Goal: Complete application form

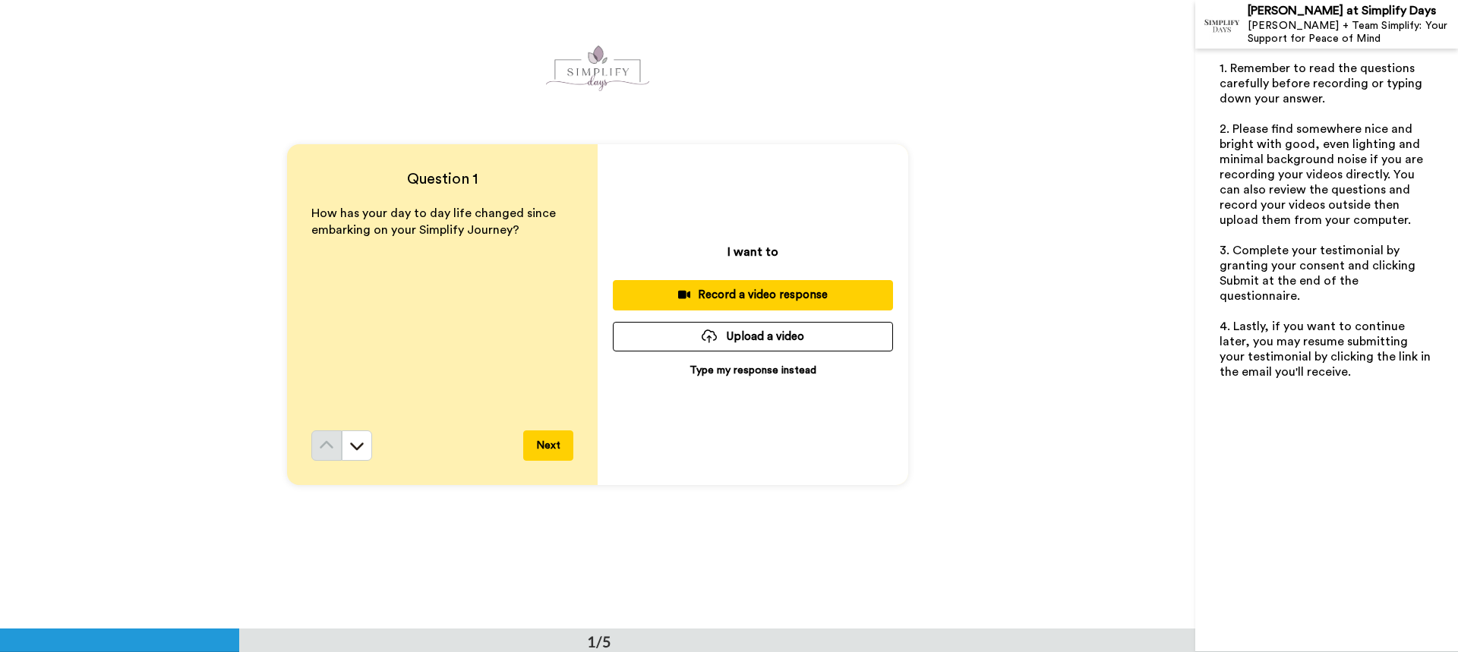
click at [709, 370] on p "Type my response instead" at bounding box center [752, 370] width 127 height 15
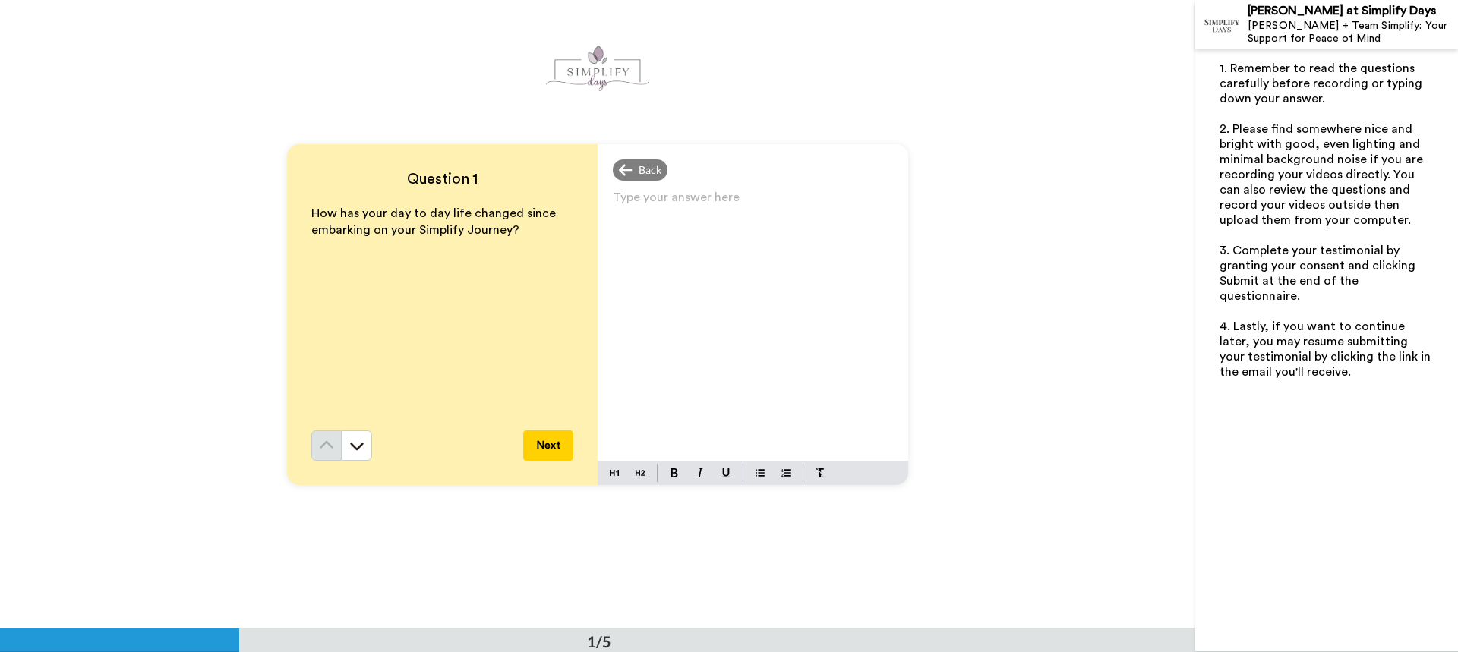
click at [642, 205] on p "Type your answer here ﻿" at bounding box center [753, 203] width 280 height 21
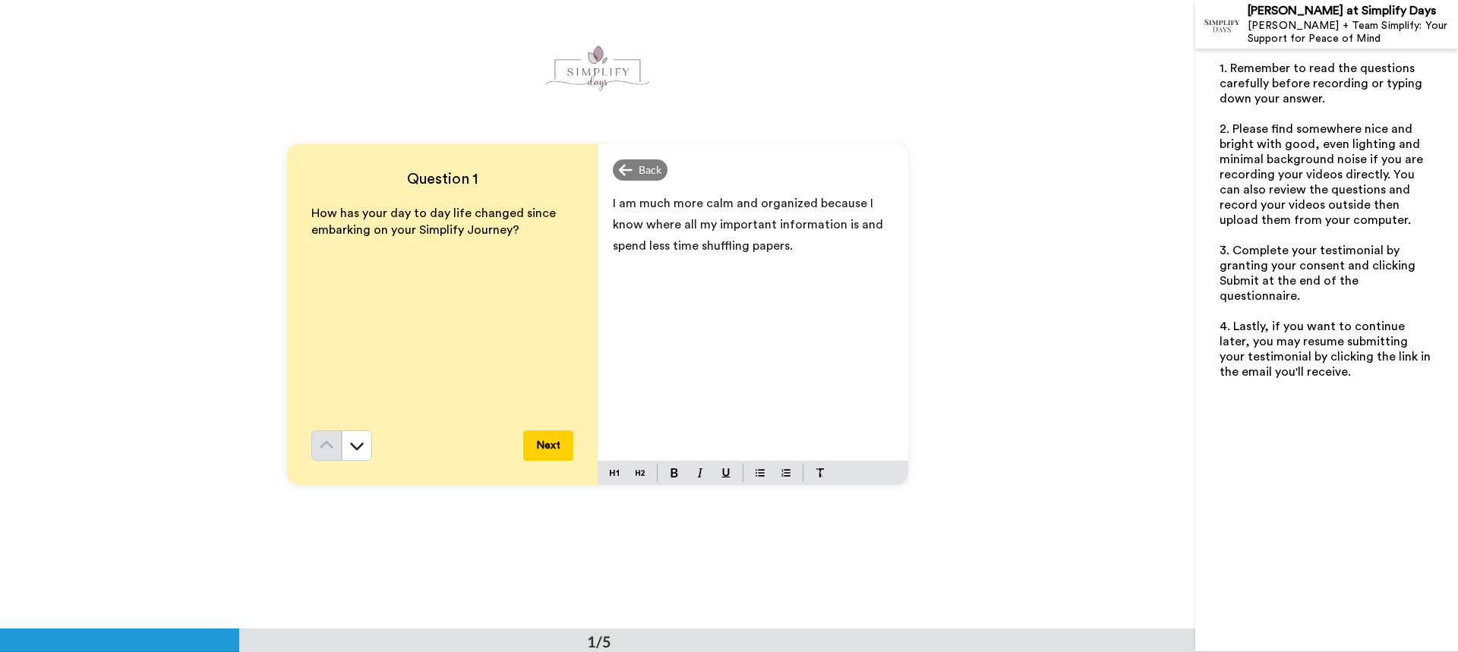
click at [872, 225] on span "I am much more calm and organized because I know where all my important informa…" at bounding box center [749, 224] width 273 height 55
click at [550, 445] on button "Next" at bounding box center [548, 445] width 50 height 30
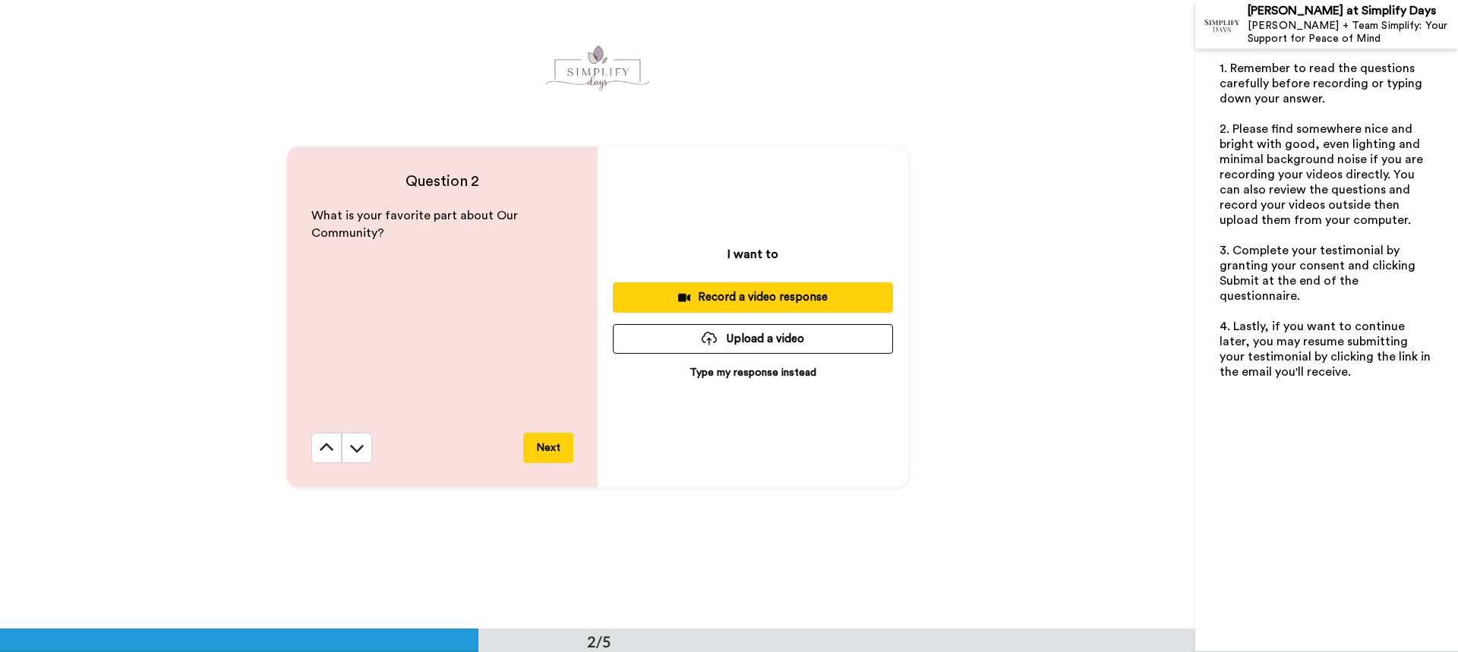
scroll to position [629, 0]
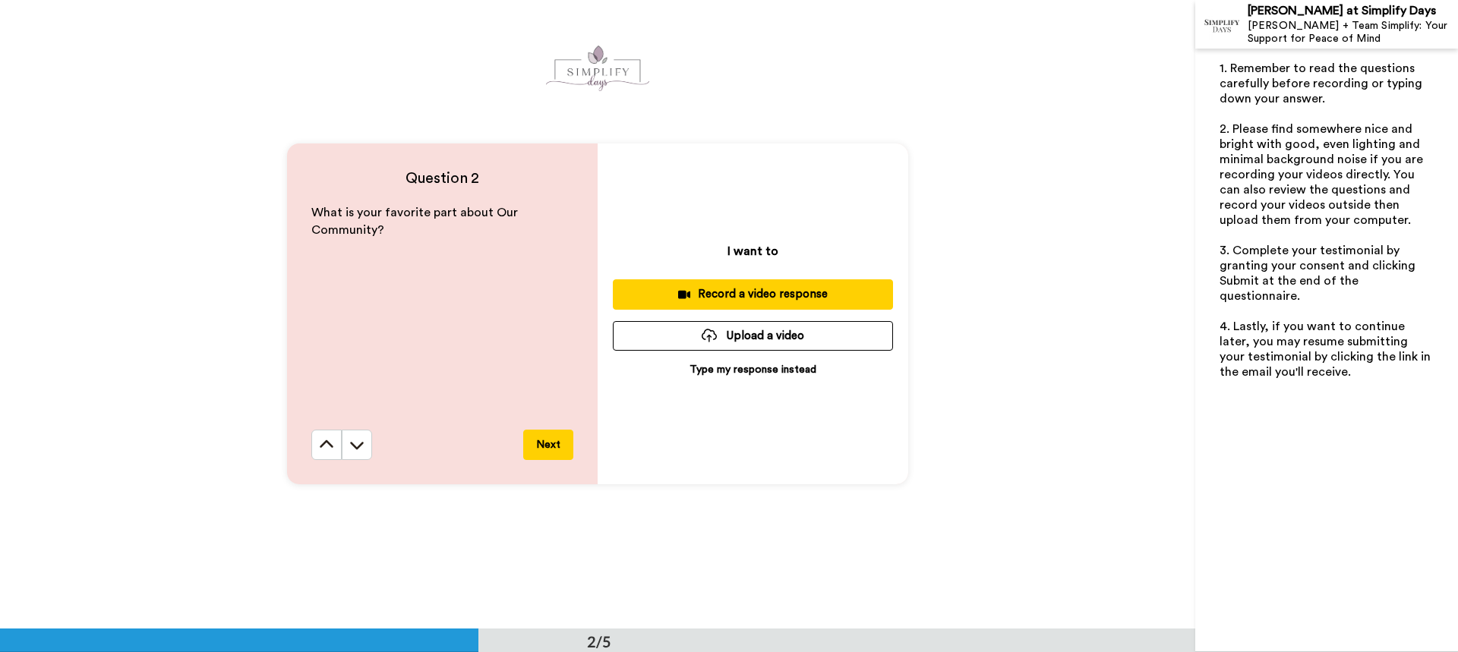
click at [746, 365] on p "Type my response instead" at bounding box center [752, 369] width 127 height 15
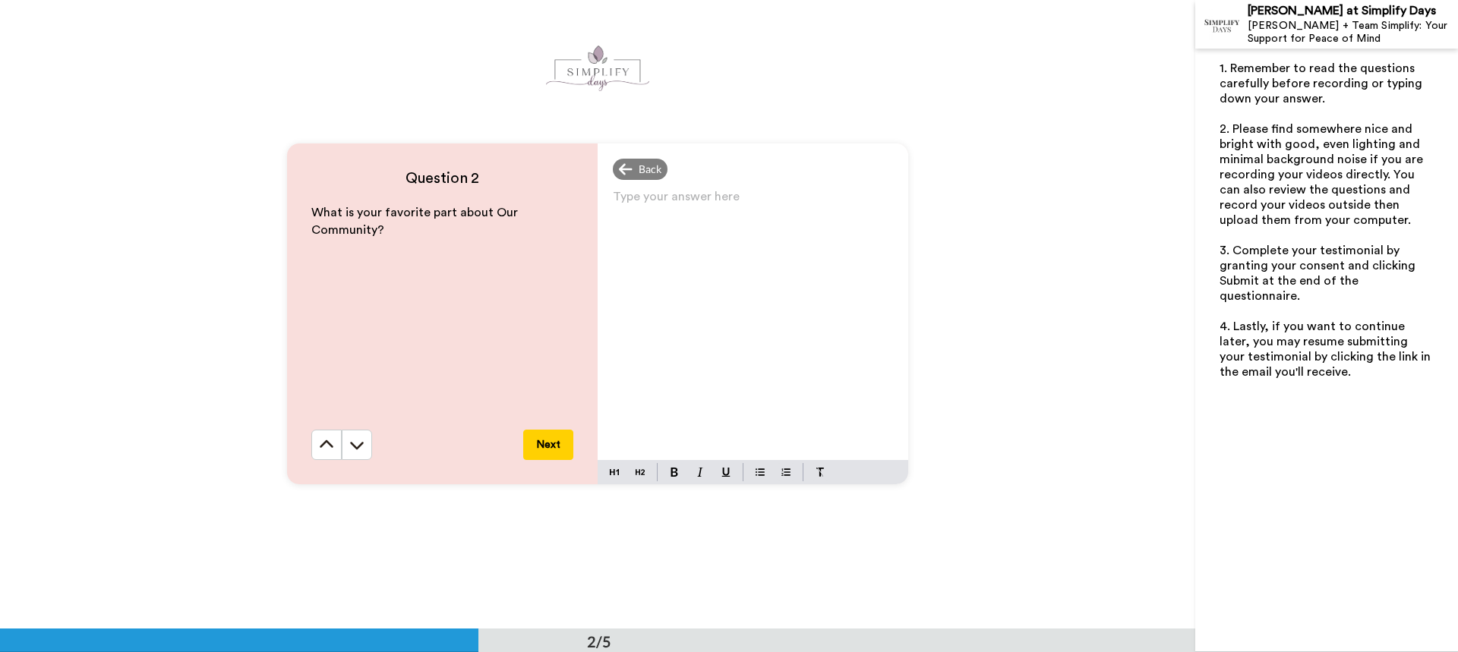
click at [680, 216] on div "Type your answer here ﻿" at bounding box center [752, 323] width 311 height 274
drag, startPoint x: 798, startPoint y: 202, endPoint x: 821, endPoint y: 198, distance: 23.1
click at [821, 198] on span "The positivity and encouragement and complete lack of judgmental comments." at bounding box center [752, 213] width 279 height 33
click at [785, 220] on p "The positivity and encouragement and complete lack of judgmental comments." at bounding box center [753, 213] width 280 height 43
drag, startPoint x: 863, startPoint y: 225, endPoint x: 774, endPoint y: 250, distance: 92.1
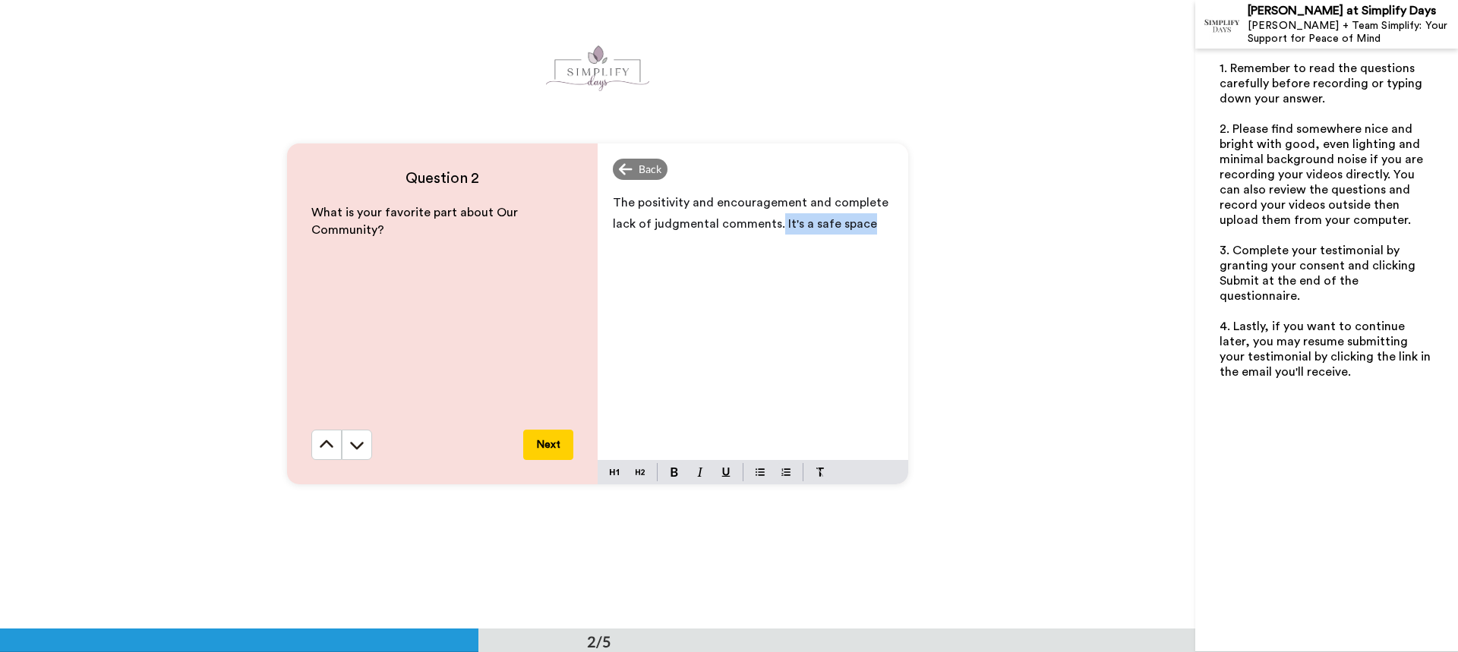
click at [774, 250] on div "The positivity and encouragement and complete lack of judgmental comments. It's…" at bounding box center [752, 323] width 311 height 274
click at [542, 451] on button "Next" at bounding box center [548, 445] width 50 height 30
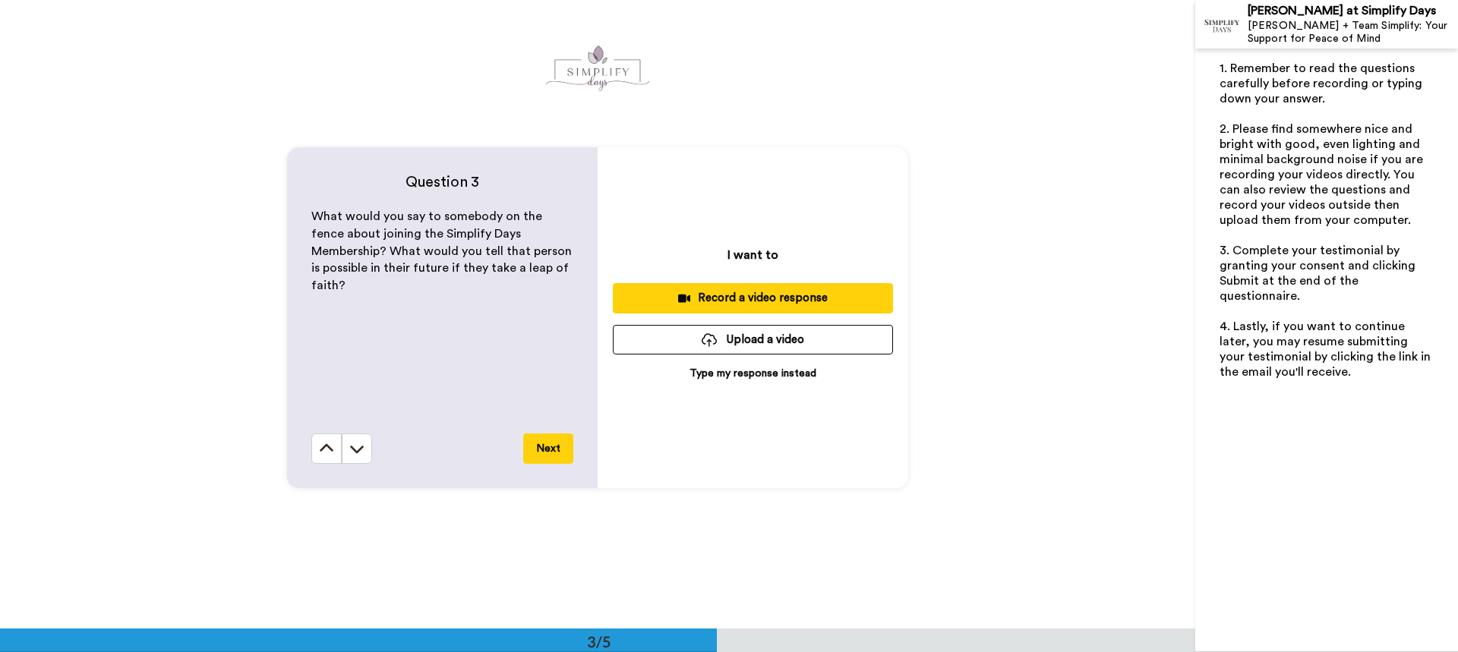
scroll to position [1258, 0]
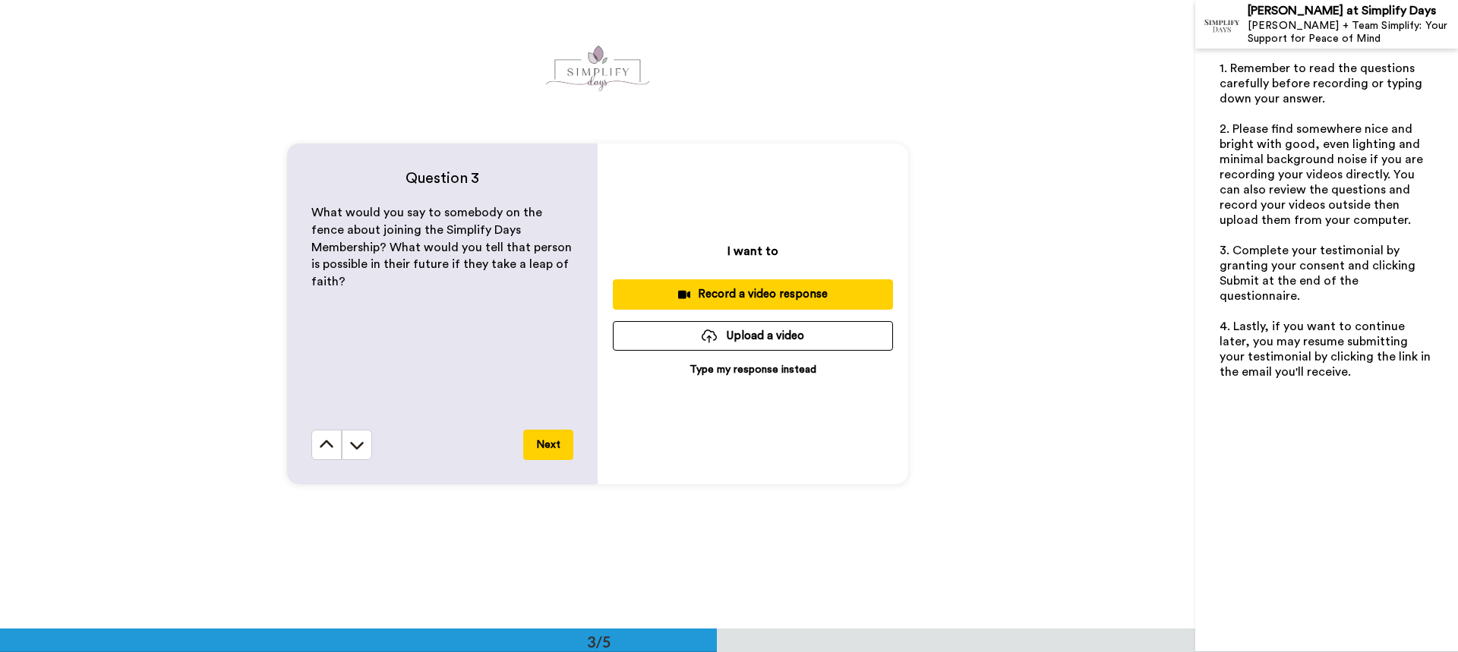
click at [777, 370] on p "Type my response instead" at bounding box center [752, 369] width 127 height 15
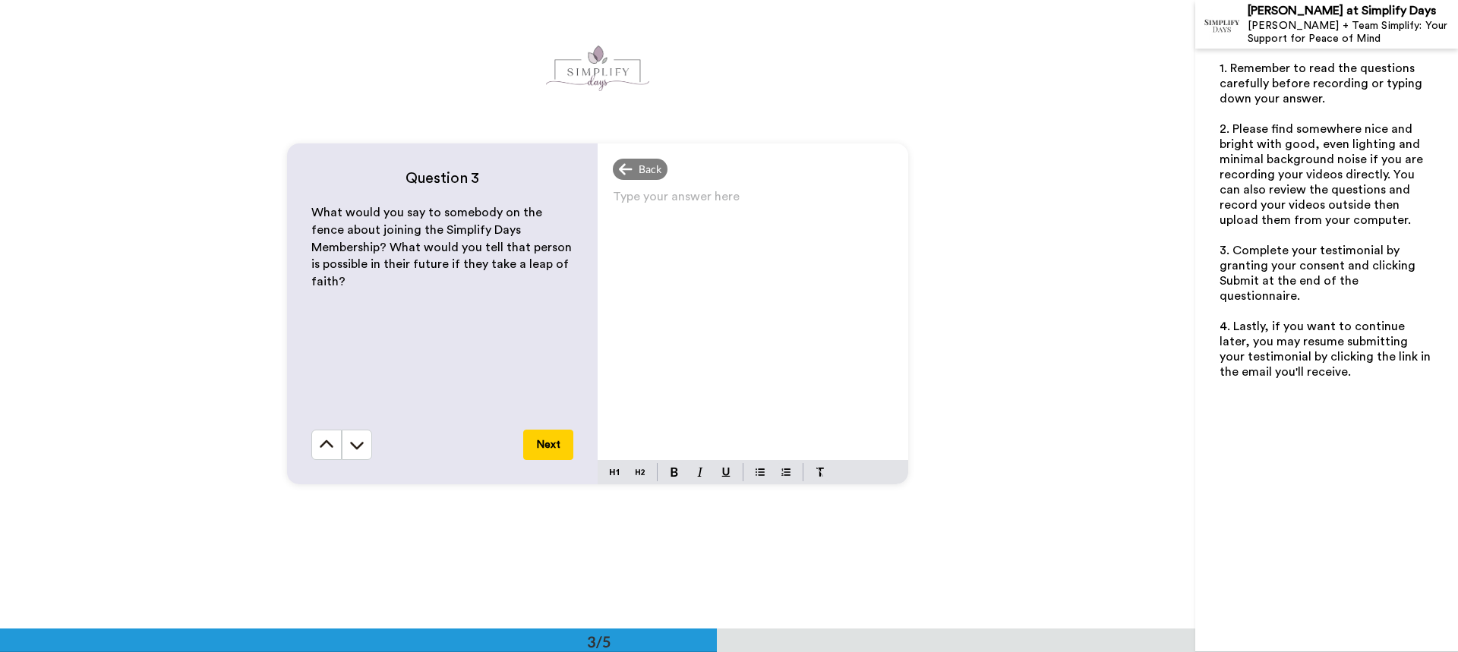
click at [629, 195] on p "Type your answer here ﻿" at bounding box center [753, 202] width 280 height 21
drag, startPoint x: 609, startPoint y: 222, endPoint x: 678, endPoint y: 219, distance: 69.2
click at [678, 219] on span "The rewards of a calmer and more organized life far outweigh the financial" at bounding box center [752, 213] width 279 height 33
click at [736, 226] on p "The rewards of a calmer and more organized life are worth the financial" at bounding box center [753, 213] width 280 height 43
click at [665, 219] on span "The rewards of a calmer and more organized life are worth the cost." at bounding box center [752, 213] width 279 height 33
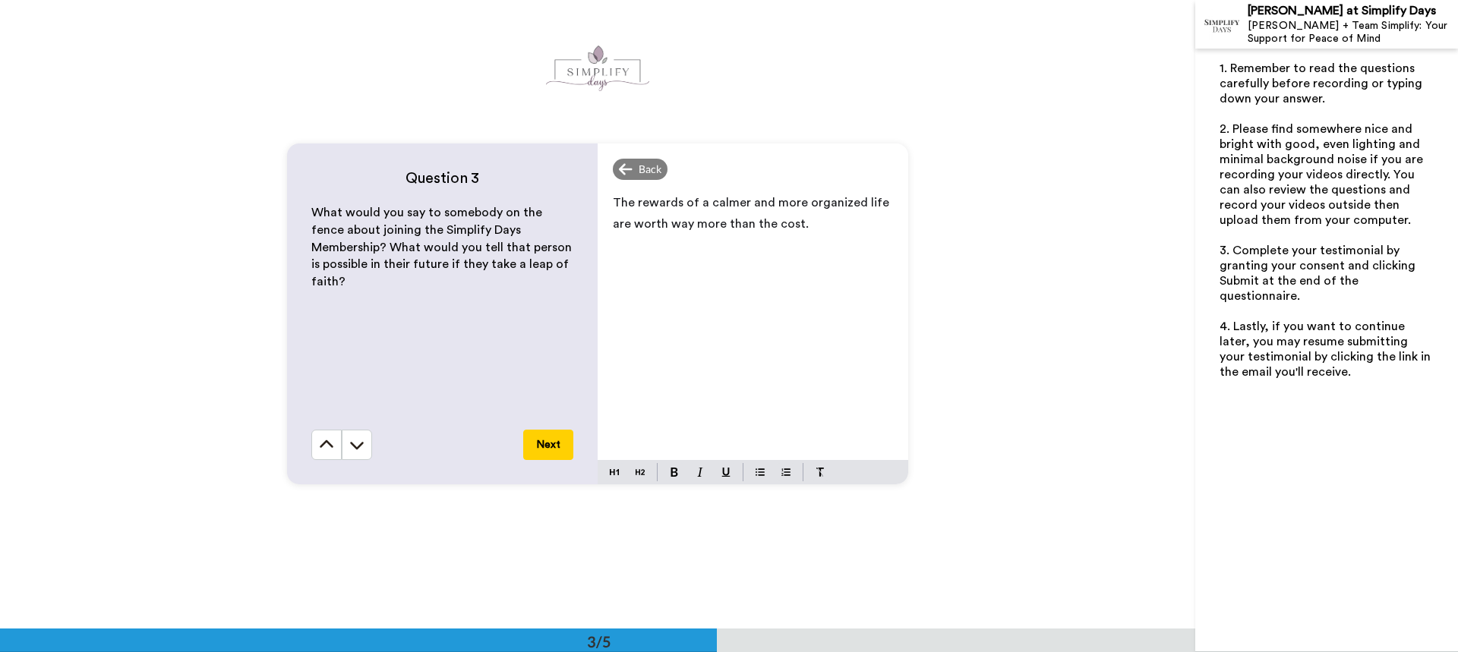
click at [790, 225] on span "The rewards of a calmer and more organized life are worth way more than the cos…" at bounding box center [752, 213] width 279 height 33
click at [812, 222] on p "The rewards of a calmer and more organized life are worth way more than the cos…" at bounding box center [753, 213] width 280 height 43
click at [798, 227] on span "The rewards of a calmer and more organized life are worth way more than the cos…" at bounding box center [752, 224] width 279 height 55
click at [865, 247] on p "The rewards of a calmer and more organized life are worth way more than the cos…" at bounding box center [753, 224] width 280 height 64
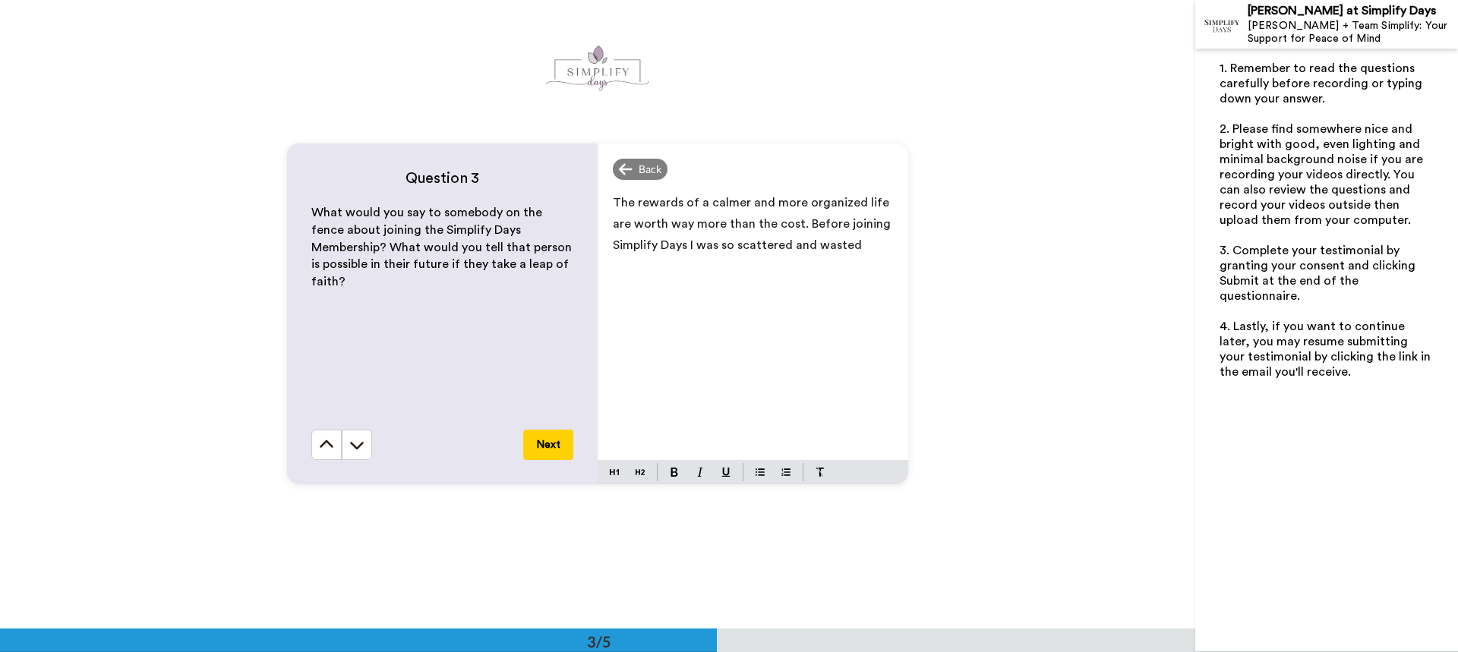
click at [787, 251] on span "The rewards of a calmer and more organized life are worth way more than the cos…" at bounding box center [753, 224] width 281 height 55
click at [851, 242] on p "The rewards of a calmer and more organized life are worth way more than the cos…" at bounding box center [753, 224] width 280 height 64
drag, startPoint x: 779, startPoint y: 264, endPoint x: 807, endPoint y: 270, distance: 28.6
click at [807, 270] on span "The rewards of a calmer and more organized life are worth way more than the cos…" at bounding box center [753, 245] width 281 height 97
click at [887, 264] on span "The rewards of a calmer and more organized life are worth way more than the cos…" at bounding box center [753, 245] width 281 height 97
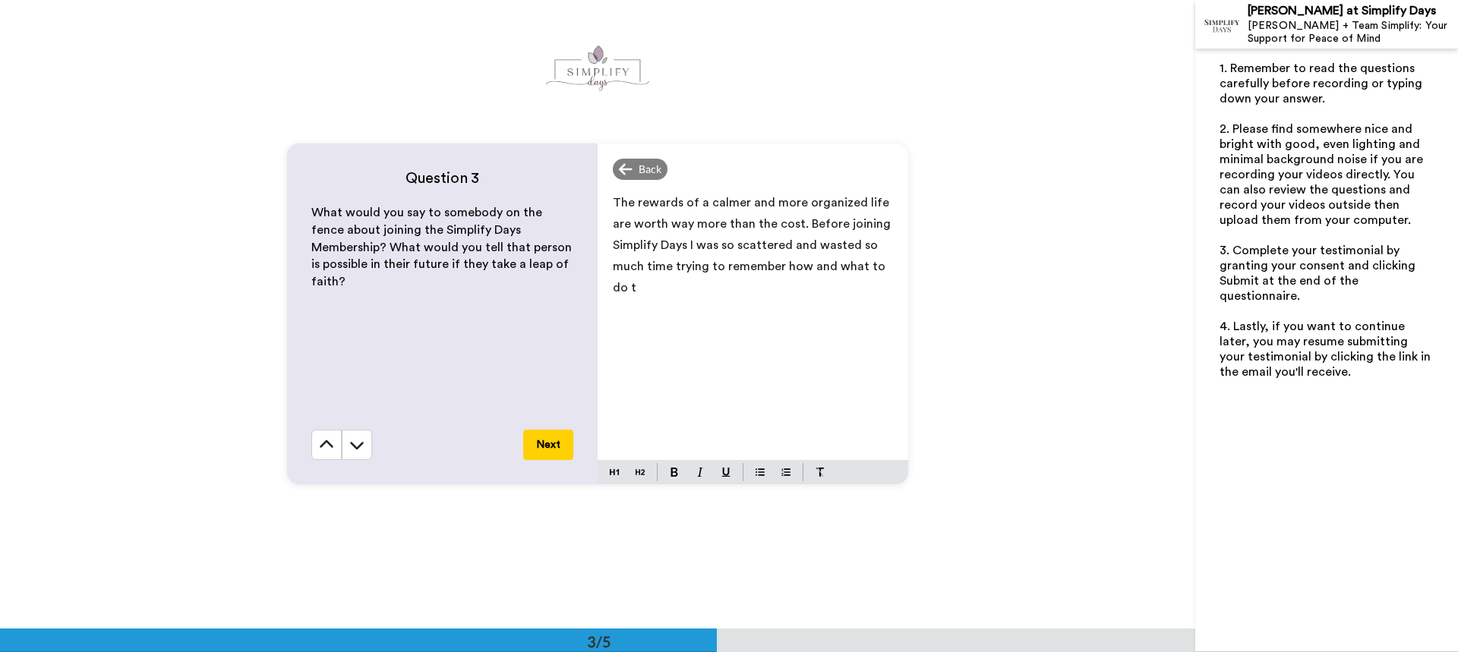
click at [616, 282] on p "The rewards of a calmer and more organized life are worth way more than the cos…" at bounding box center [753, 245] width 280 height 106
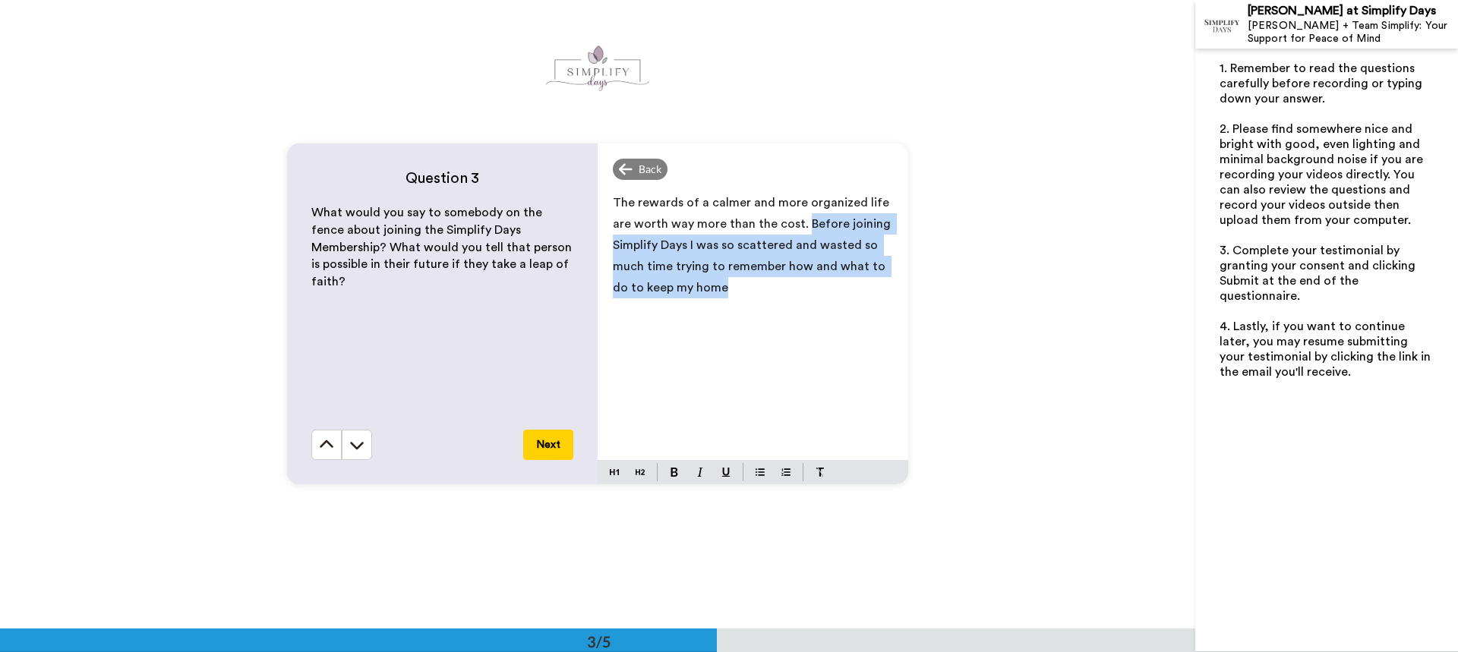
drag, startPoint x: 799, startPoint y: 225, endPoint x: 874, endPoint y: 289, distance: 98.6
click at [874, 289] on p "The rewards of a calmer and more organized life are worth way more than the cos…" at bounding box center [753, 245] width 280 height 106
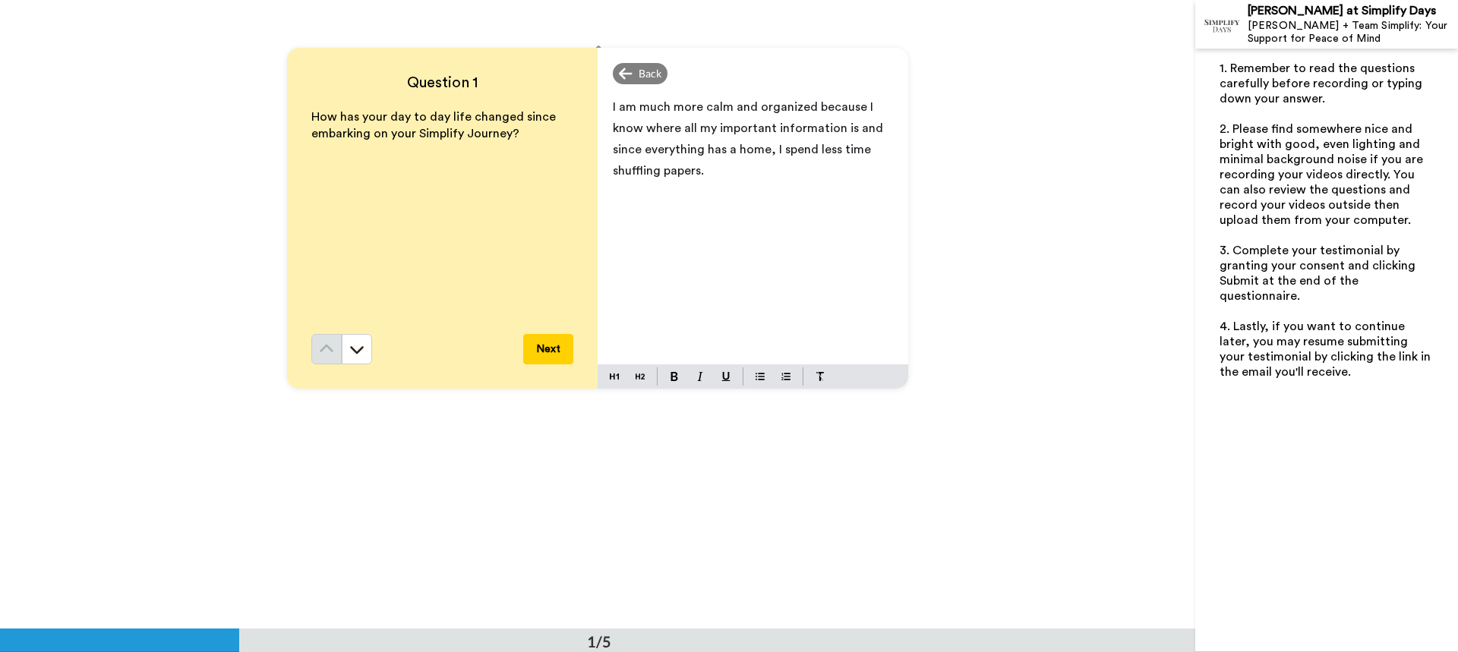
scroll to position [0, 0]
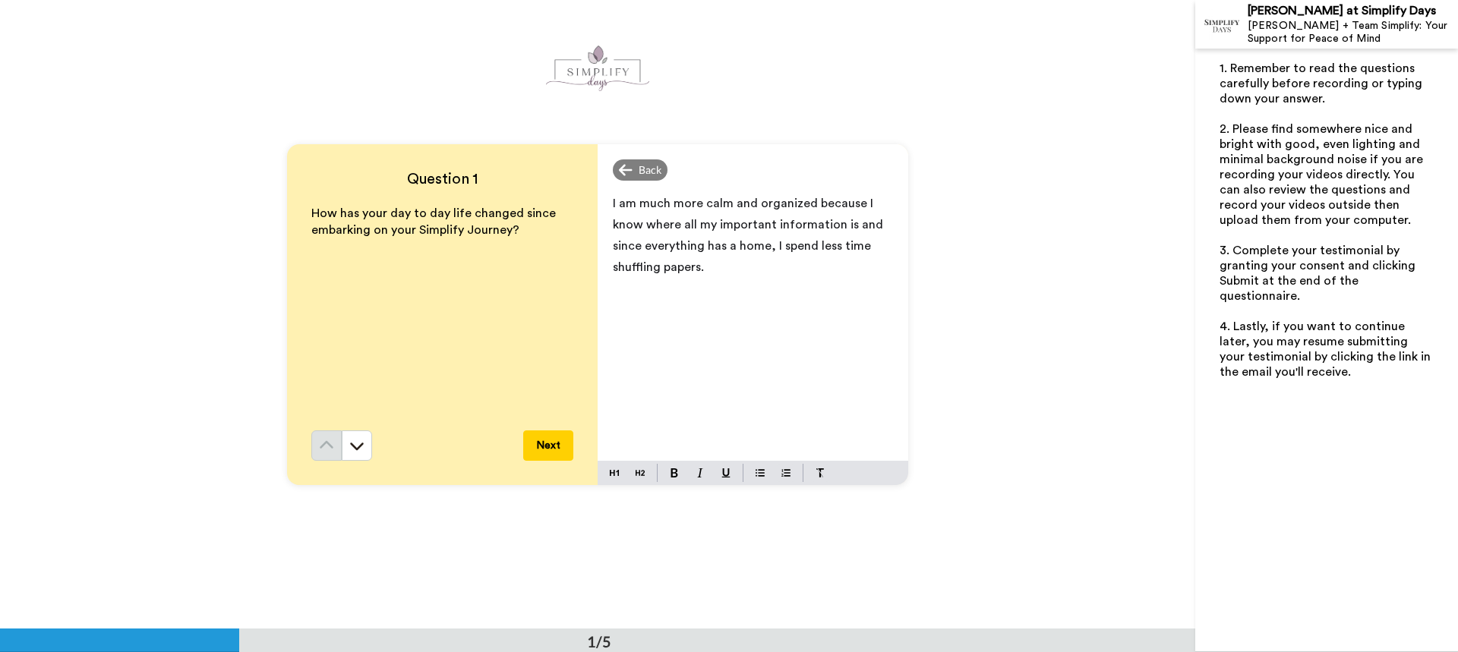
click at [702, 269] on span "I am much more calm and organized because I know where all my important informa…" at bounding box center [749, 235] width 273 height 76
click at [723, 283] on span "Please see the video from the [DATE] live for more details." at bounding box center [740, 298] width 254 height 33
click at [690, 291] on span "Please see the video from the [DATE] live for more details." at bounding box center [740, 298] width 254 height 33
click at [850, 287] on span "Please see the video from the [DATE] live for more details." at bounding box center [740, 298] width 254 height 33
click at [607, 313] on div "I am much more calm and organized because I know where all my important informa…" at bounding box center [752, 324] width 311 height 274
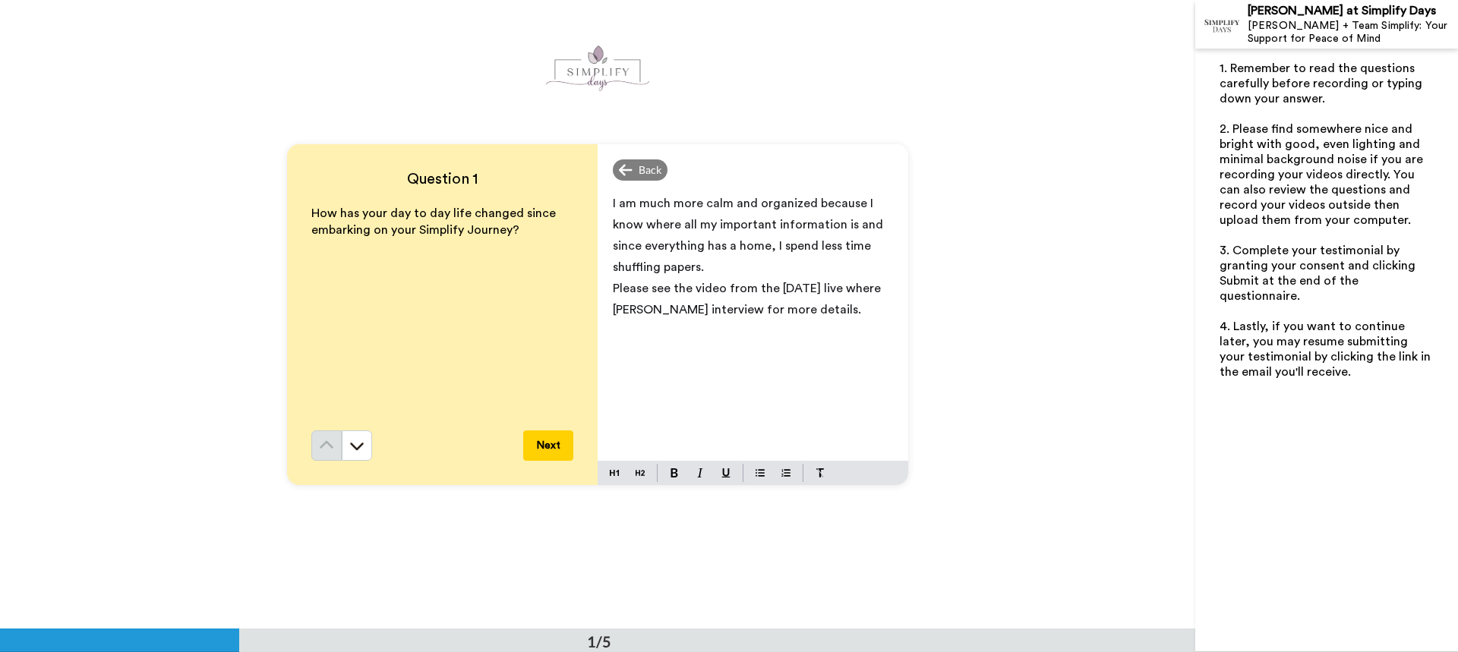
click at [705, 307] on span "Please see the video from the [DATE] live where [PERSON_NAME] interview for mor…" at bounding box center [748, 298] width 271 height 33
click at [613, 286] on span "Please see the video from the [DATE] live where [PERSON_NAME] interviewed me fo…" at bounding box center [748, 309] width 271 height 55
drag, startPoint x: 781, startPoint y: 329, endPoint x: 692, endPoint y: 342, distance: 90.4
click at [692, 342] on div "I am much more calm and organized because I know where all my important informa…" at bounding box center [752, 324] width 311 height 274
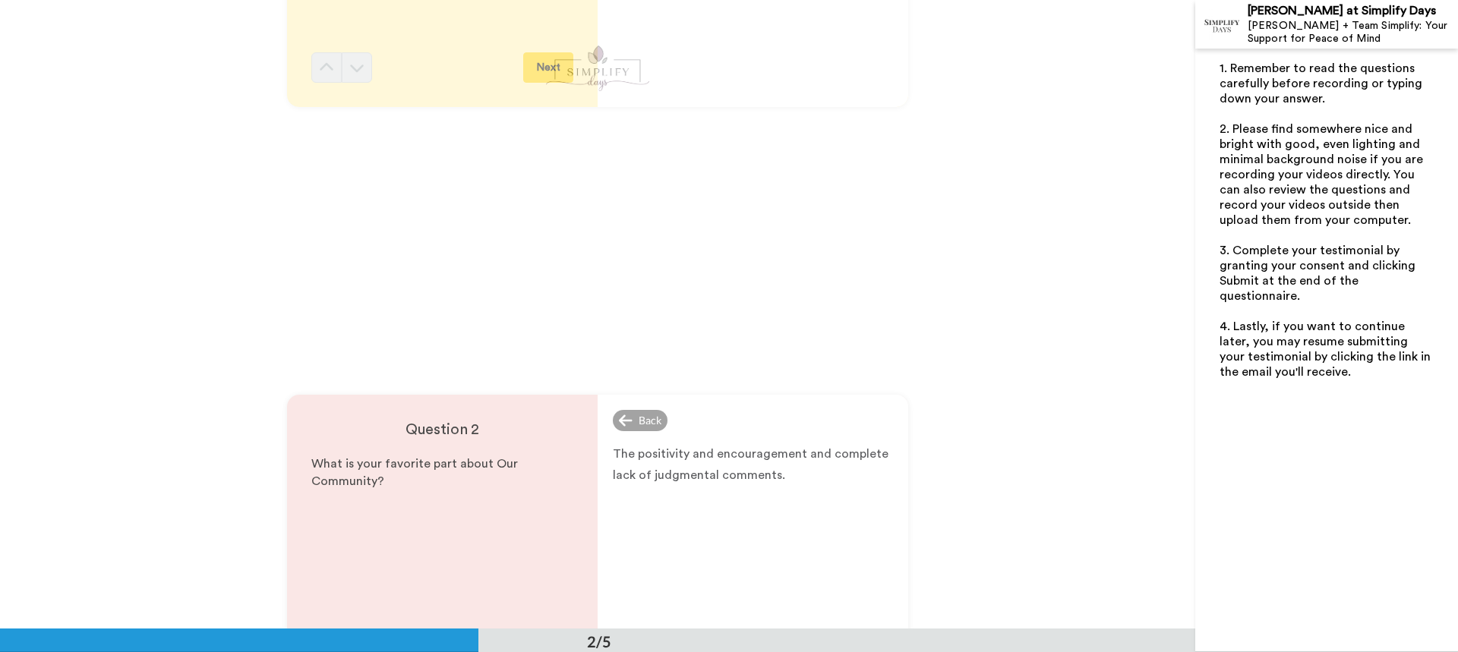
scroll to position [380, 0]
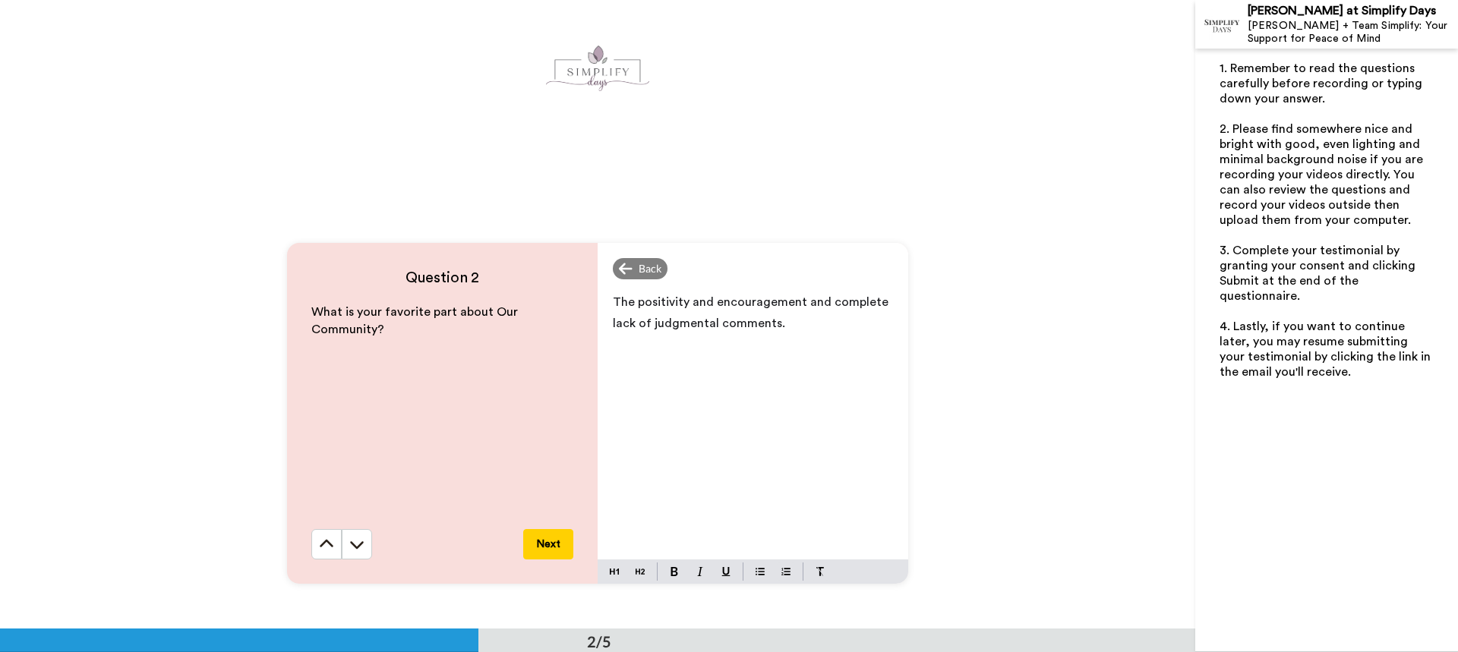
scroll to position [531, 0]
click at [795, 323] on p "The positivity and encouragement and complete lack of judgmental comments." at bounding box center [753, 311] width 280 height 43
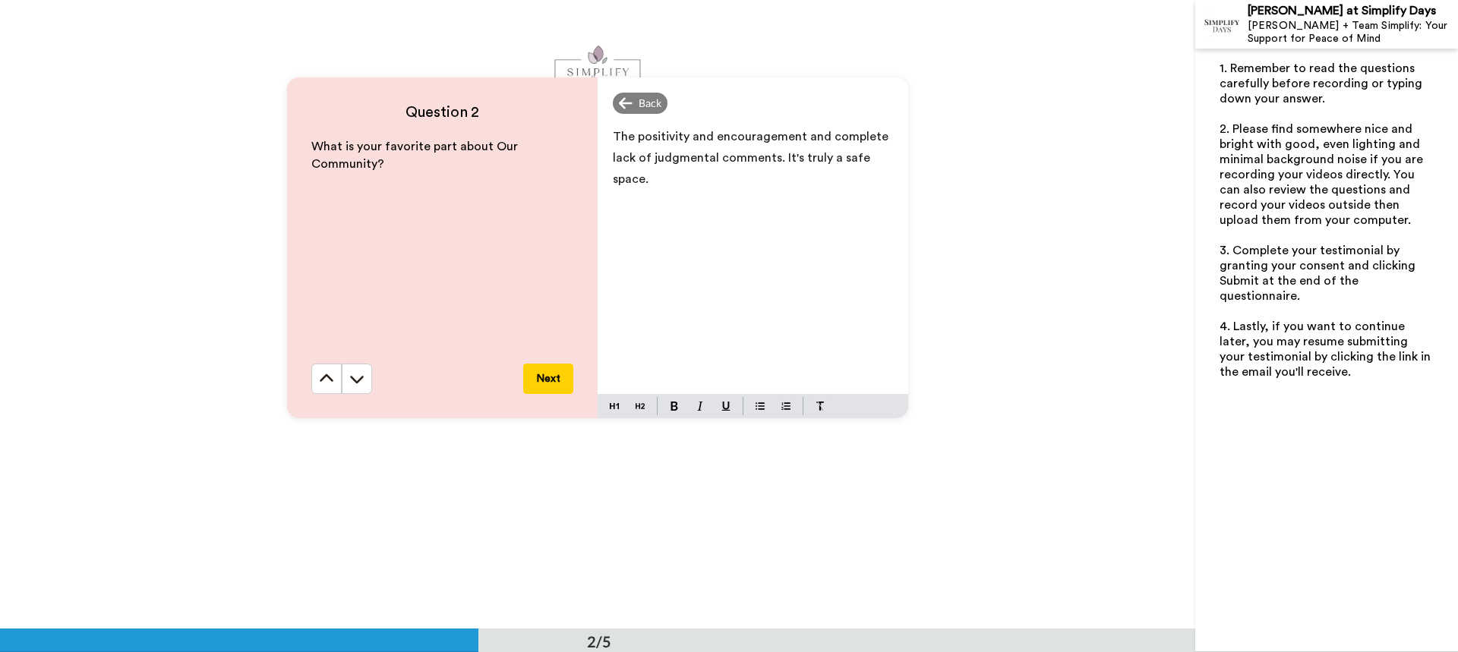
scroll to position [759, 0]
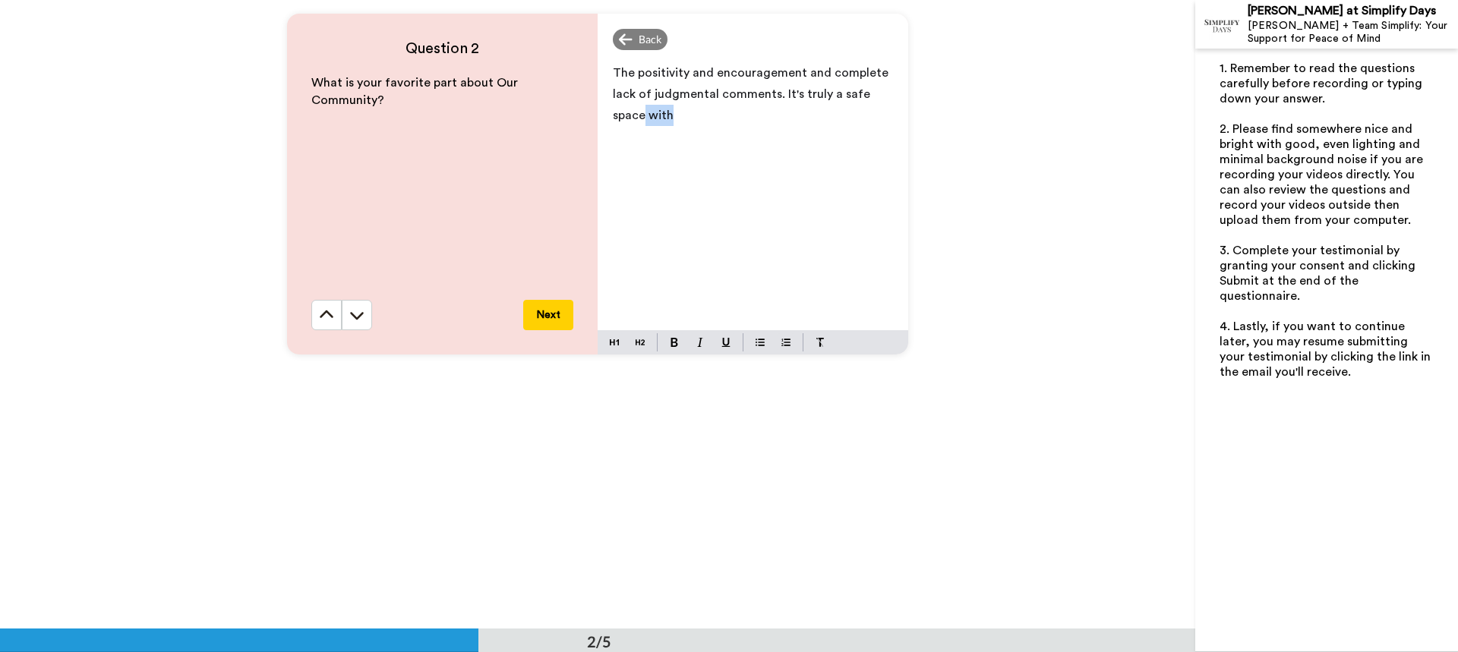
drag, startPoint x: 641, startPoint y: 118, endPoint x: 673, endPoint y: 111, distance: 32.8
click at [671, 112] on p "The positivity and encouragement and complete lack of judgmental comments. It's…" at bounding box center [753, 94] width 280 height 64
click at [540, 312] on button "Next" at bounding box center [548, 315] width 50 height 30
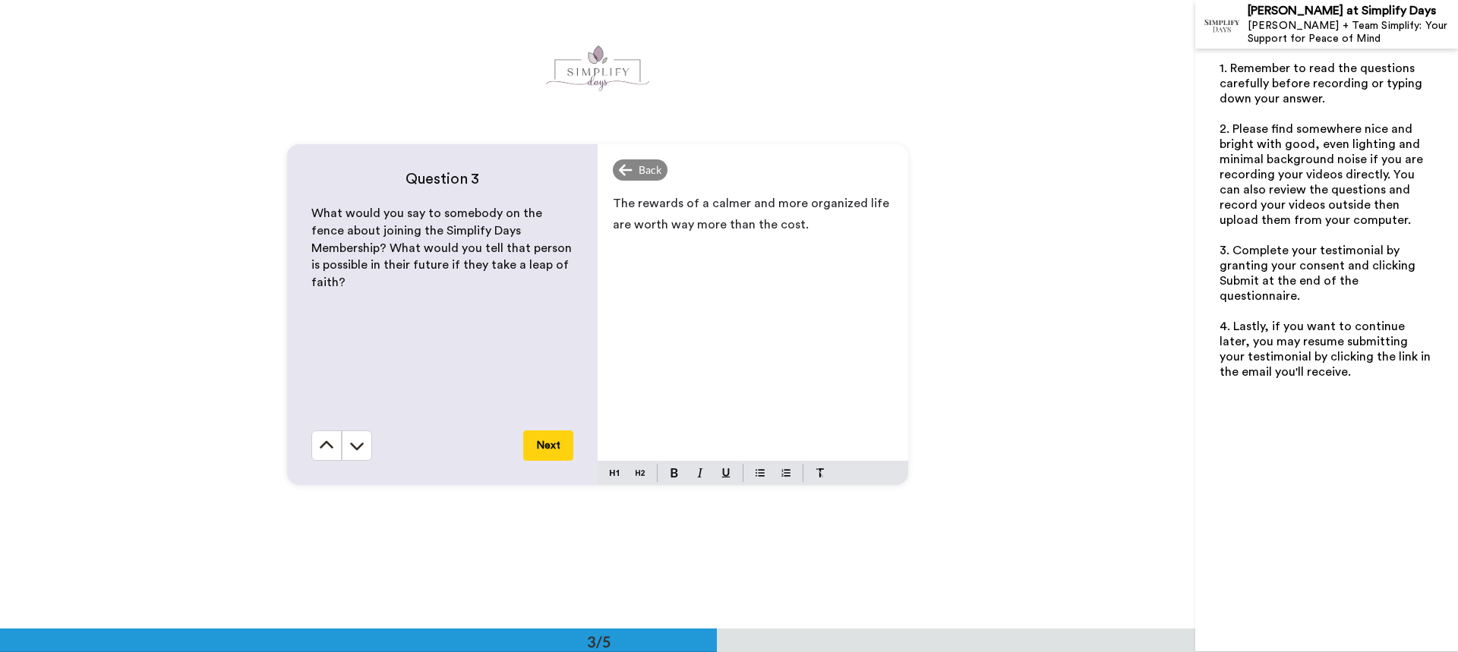
scroll to position [1258, 0]
drag, startPoint x: 770, startPoint y: 224, endPoint x: 796, endPoint y: 219, distance: 27.0
click at [796, 219] on span "The rewards of a calmer and more organized life are worth way more than the cos…" at bounding box center [752, 213] width 279 height 33
click at [812, 222] on p "The rewards of a calmer and more organized life are worth way more than the pri…" at bounding box center [753, 213] width 280 height 43
click at [608, 200] on div "The rewards of a calmer and more organized life are worth way more than the pri…" at bounding box center [752, 323] width 311 height 274
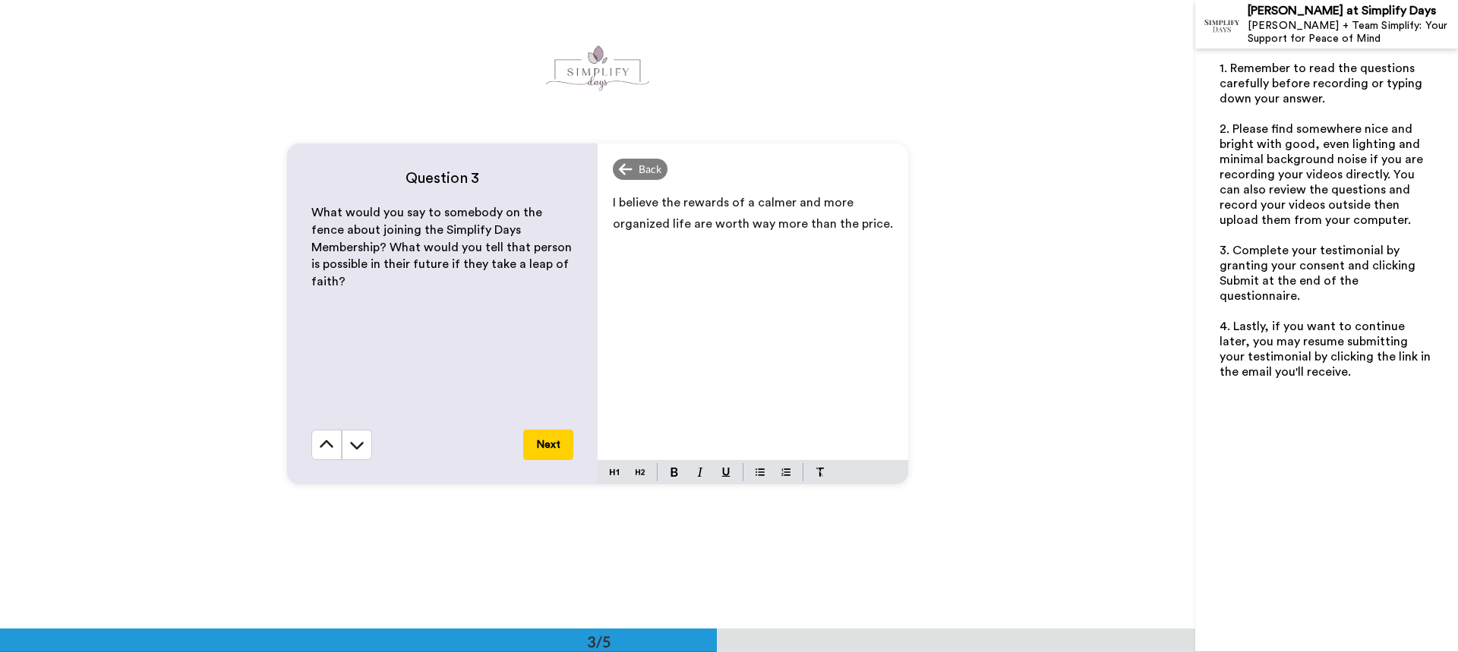
click at [871, 224] on span "I believe the rewards of a calmer and more organized life are worth way more th…" at bounding box center [753, 213] width 280 height 33
drag, startPoint x: 846, startPoint y: 224, endPoint x: 875, endPoint y: 223, distance: 28.1
click at [875, 223] on span "I believe the rewards of a calmer and more organized life are worth way more th…" at bounding box center [753, 213] width 280 height 33
click at [877, 223] on span "I believe the rewards of a calmer and more organized life are worth way more th…" at bounding box center [753, 213] width 280 height 33
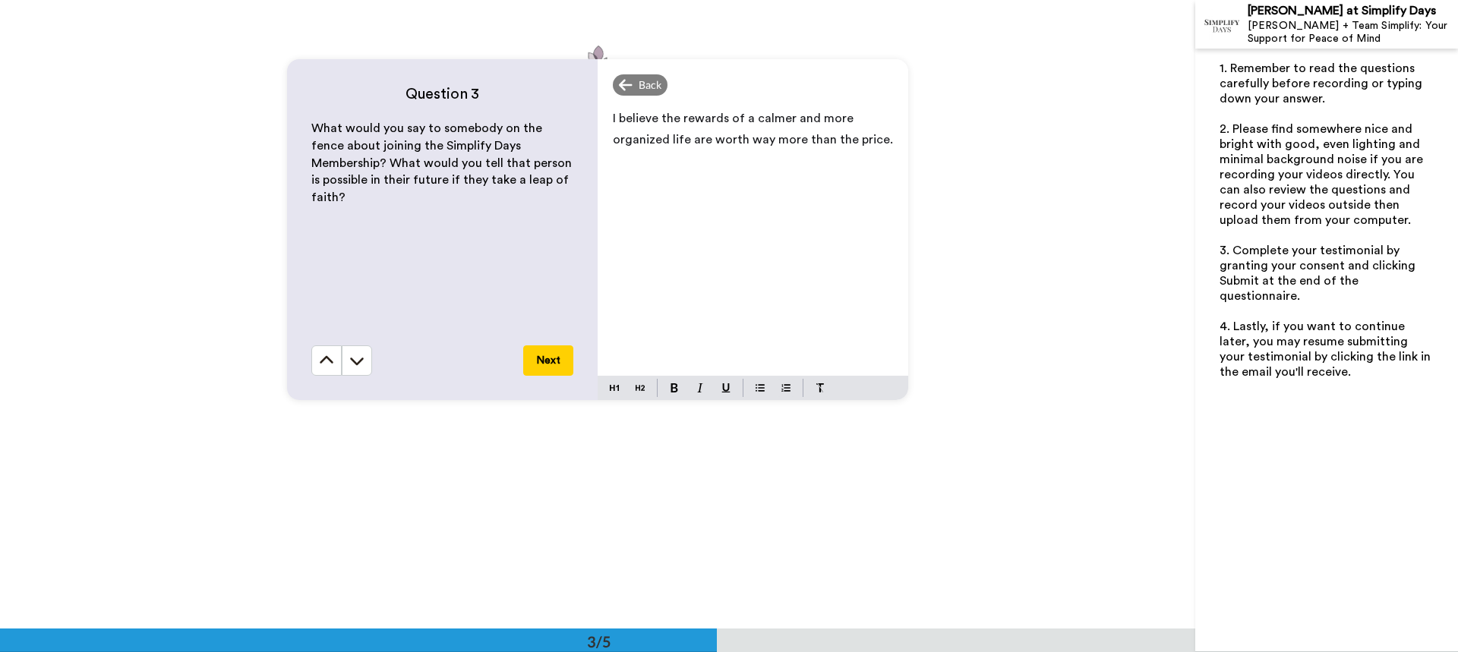
scroll to position [1410, 0]
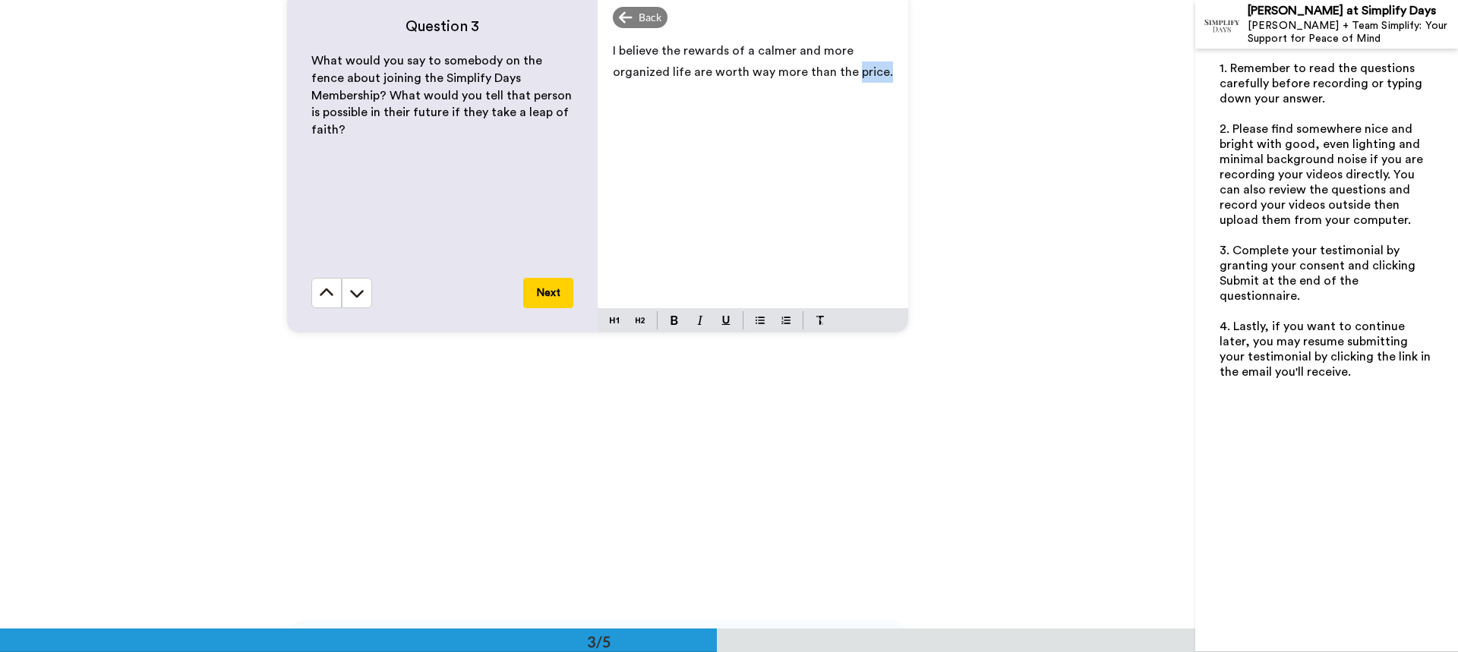
drag, startPoint x: 848, startPoint y: 68, endPoint x: 877, endPoint y: 62, distance: 29.3
click at [877, 62] on p "I believe the rewards of a calmer and more organized life are worth way more th…" at bounding box center [753, 61] width 280 height 43
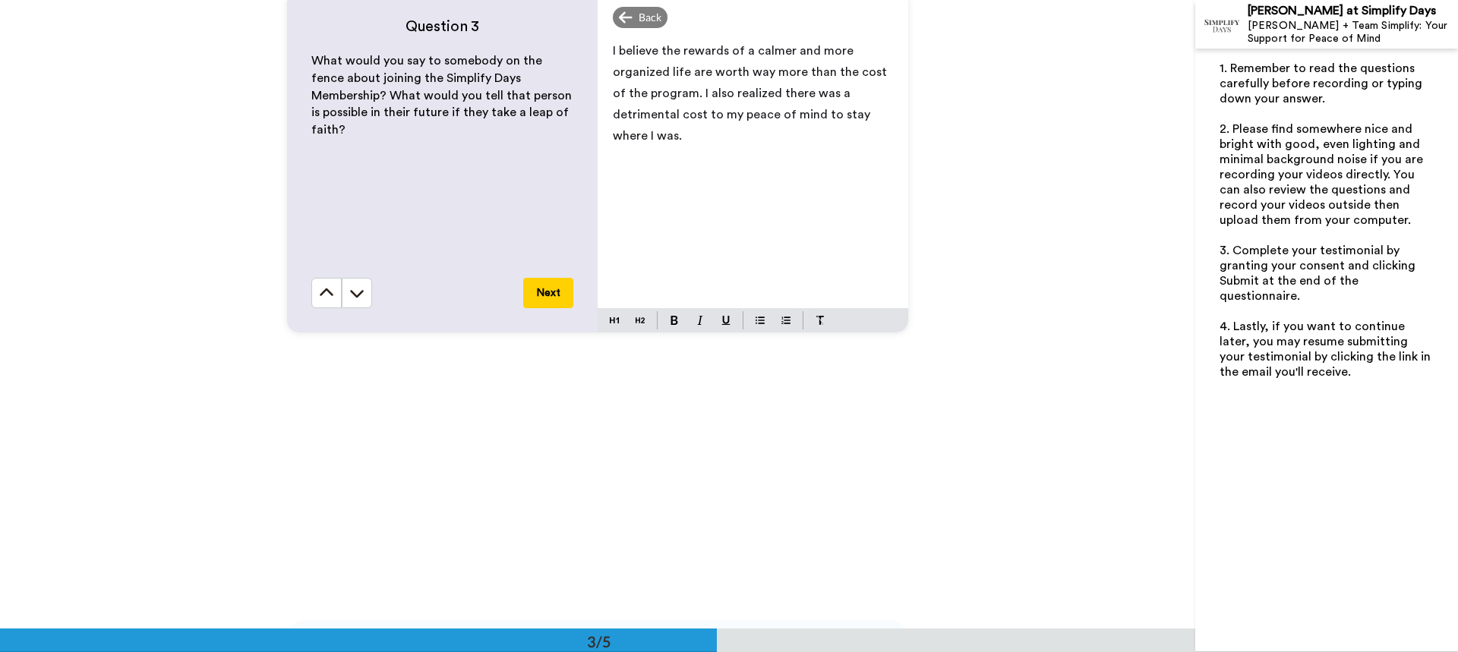
click at [788, 112] on span "I believe the rewards of a calmer and more organized life are worth way more th…" at bounding box center [751, 93] width 277 height 97
click at [750, 114] on span "I believe the rewards of a calmer and more organized life are worth way more th…" at bounding box center [751, 93] width 277 height 97
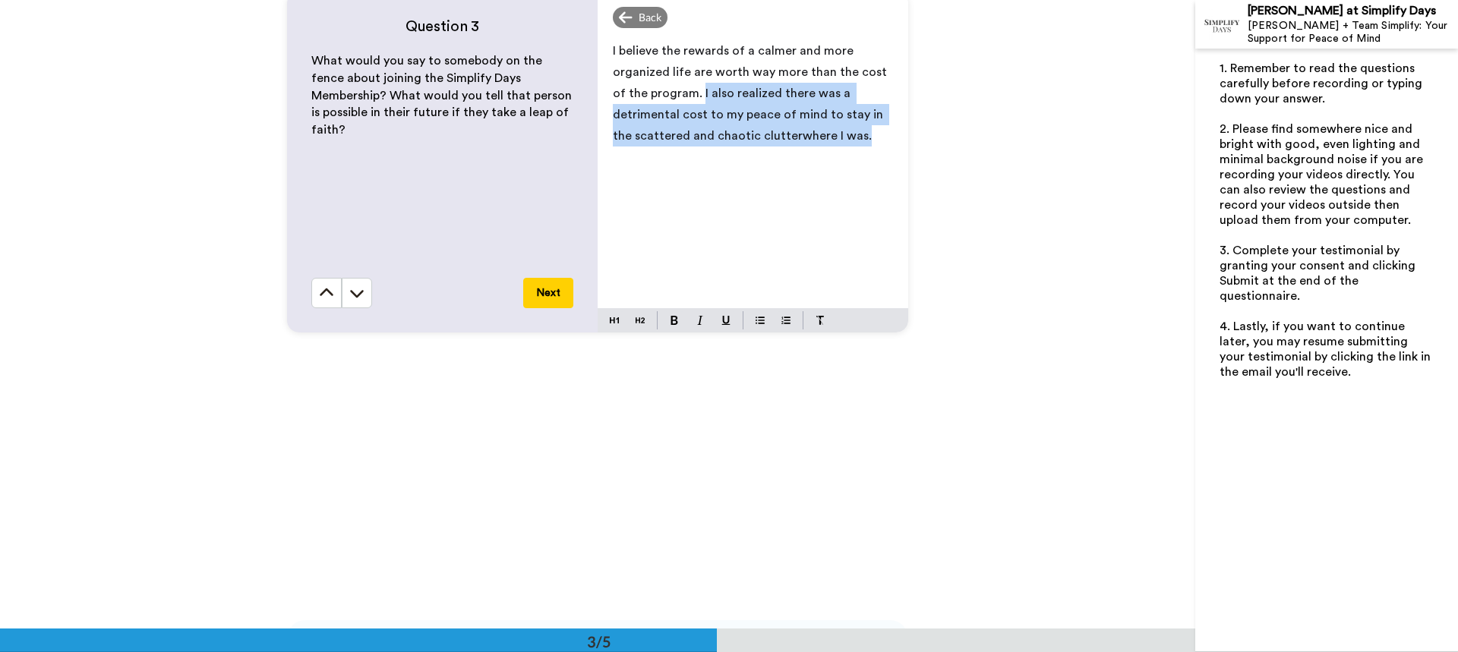
drag, startPoint x: 682, startPoint y: 90, endPoint x: 780, endPoint y: 137, distance: 109.7
click at [780, 137] on span "I believe the rewards of a calmer and more organized life are worth way more th…" at bounding box center [751, 93] width 277 height 97
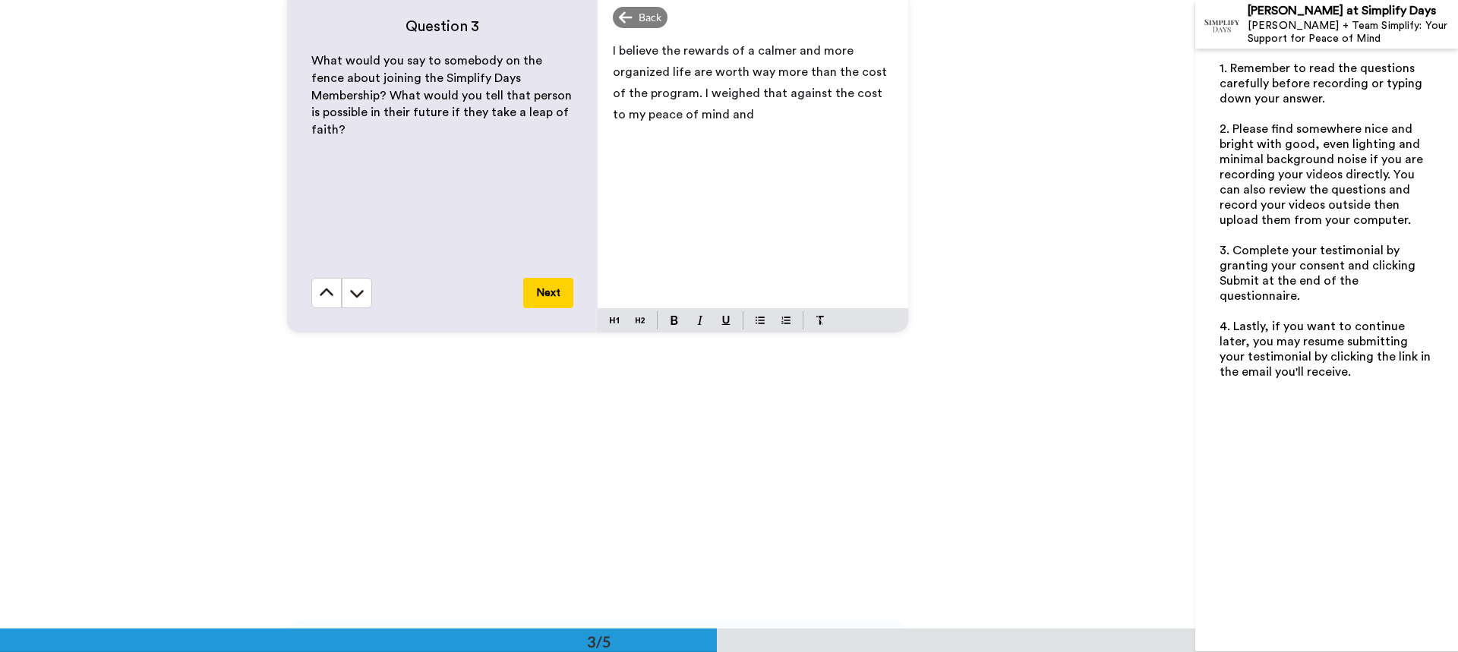
drag, startPoint x: 689, startPoint y: 93, endPoint x: 821, endPoint y: 112, distance: 133.6
click at [821, 112] on p "I believe the rewards of a calmer and more organized life are worth way more th…" at bounding box center [753, 82] width 280 height 85
click at [534, 294] on button "Next" at bounding box center [548, 293] width 50 height 30
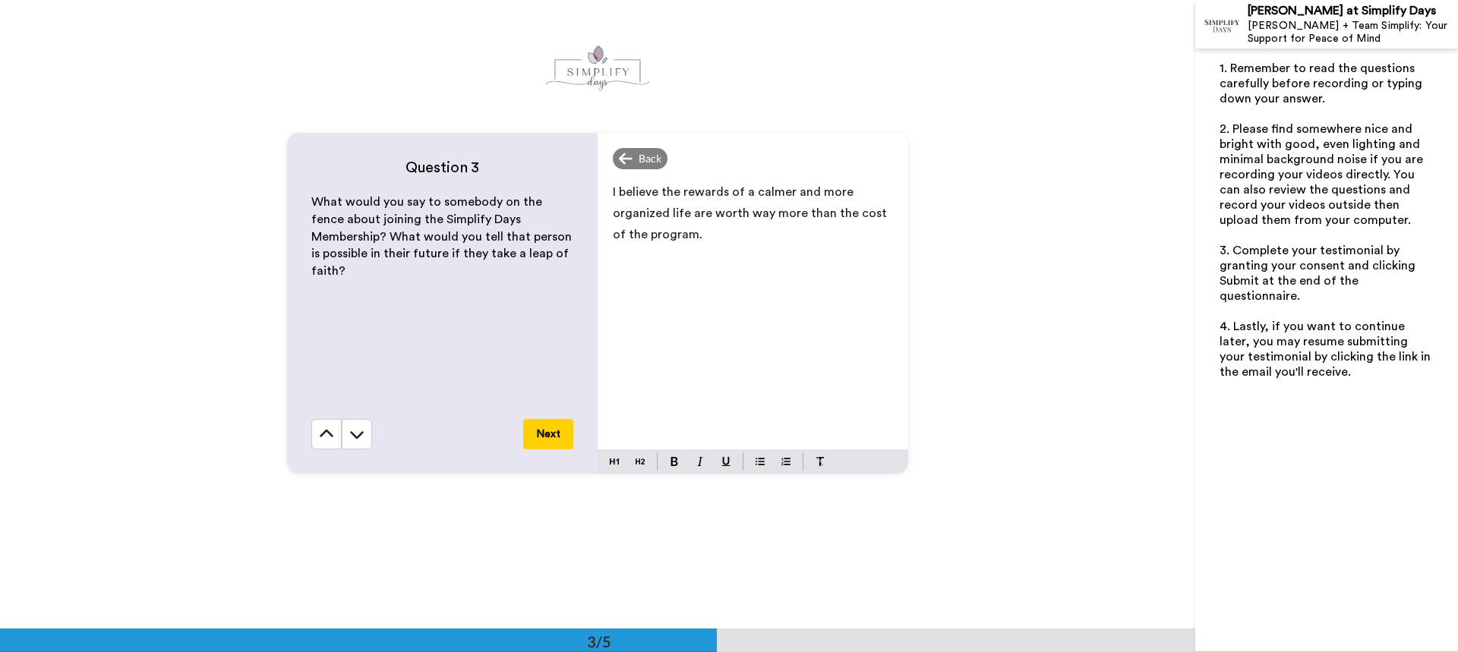
scroll to position [1279, 0]
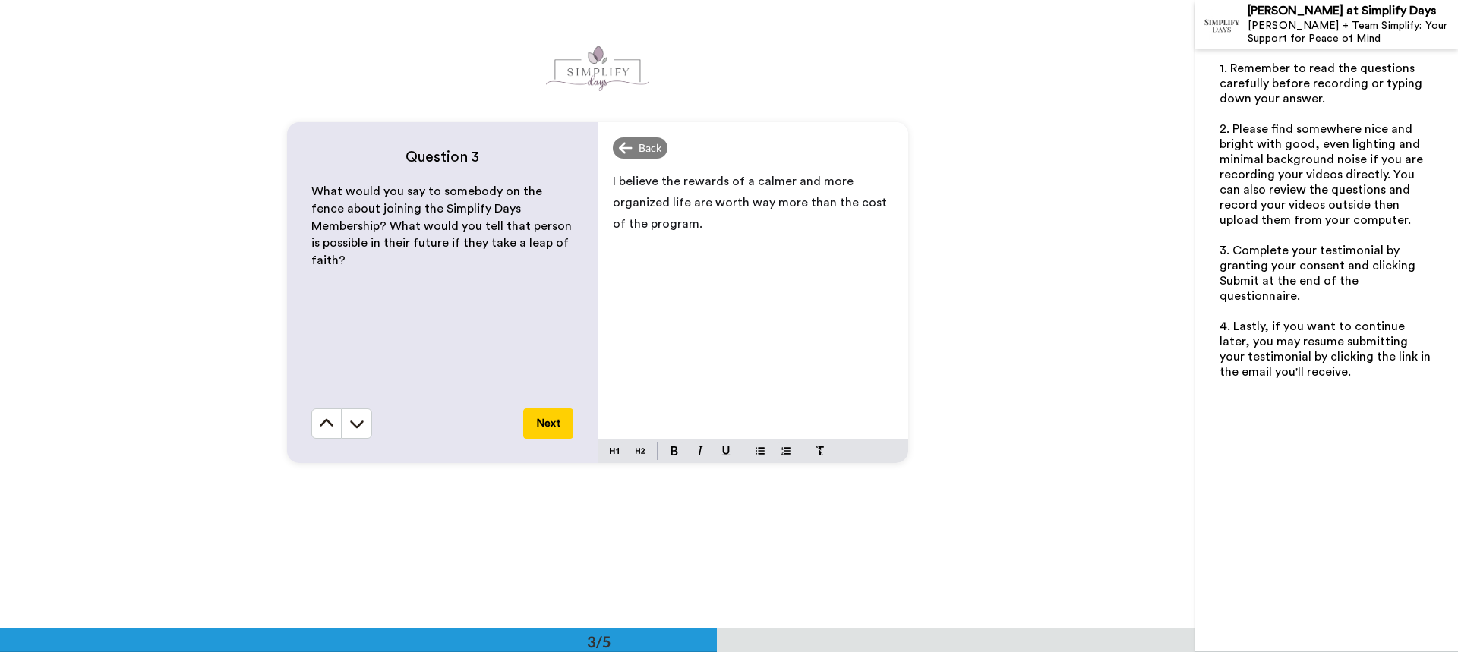
click at [690, 226] on p "I believe the rewards of a calmer and more organized life are worth way more th…" at bounding box center [753, 203] width 280 height 64
click at [607, 182] on div "I believe the rewards of a calmer and more organized life are worth way more th…" at bounding box center [752, 302] width 311 height 274
click at [770, 198] on span "Please consider the toll a cluttered mind and environment is taking on your I b…" at bounding box center [751, 213] width 276 height 76
click at [738, 178] on span "Please consider the toll a cluttered mind and environment is taking on you. I b…" at bounding box center [751, 213] width 276 height 76
drag, startPoint x: 784, startPoint y: 199, endPoint x: 799, endPoint y: 201, distance: 15.4
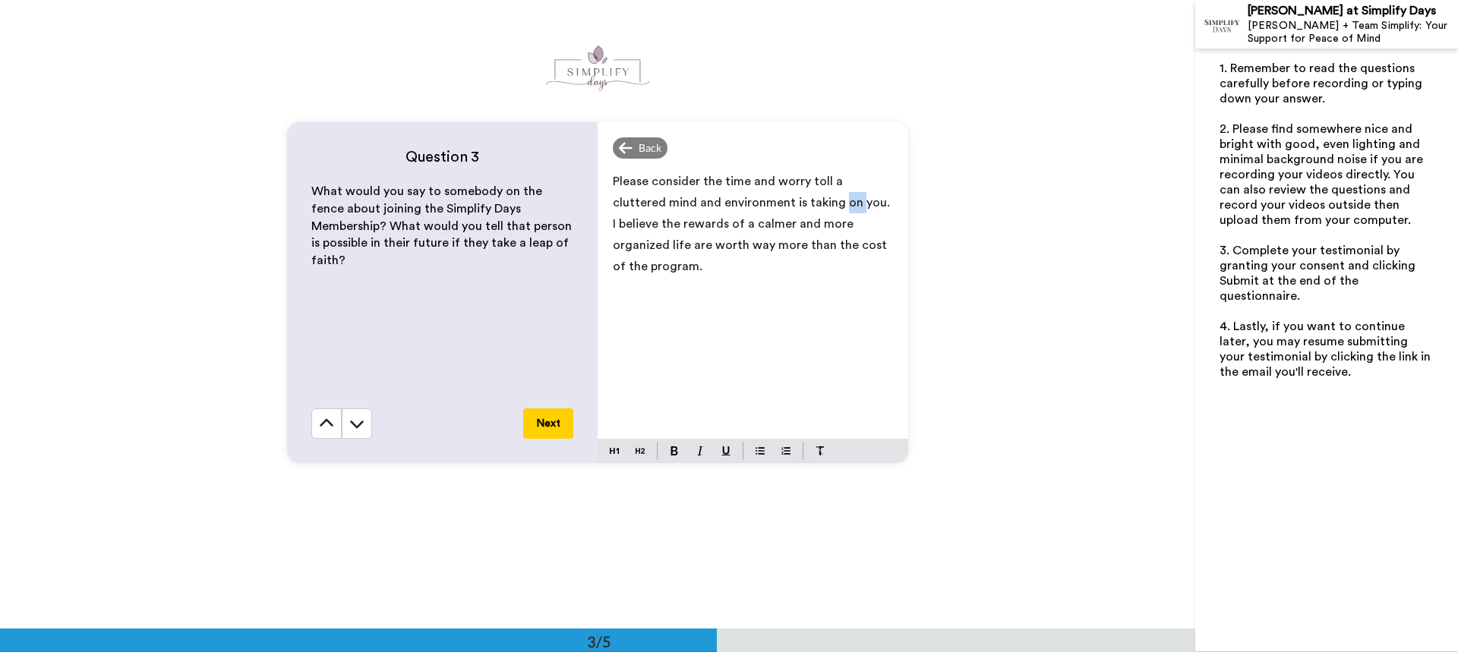
click at [799, 201] on span "Please consider the time and worry toll a cluttered mind and environment is tak…" at bounding box center [753, 223] width 280 height 97
click at [698, 178] on span "Please consider the time and worry toll a cluttered mind and environment is tak…" at bounding box center [751, 223] width 277 height 97
drag, startPoint x: 717, startPoint y: 179, endPoint x: 821, endPoint y: 172, distance: 103.5
click at [821, 172] on p "Please consider the time and worry toll a cluttered mind and environment is tak…" at bounding box center [753, 224] width 280 height 106
drag, startPoint x: 739, startPoint y: 178, endPoint x: 835, endPoint y: 172, distance: 95.8
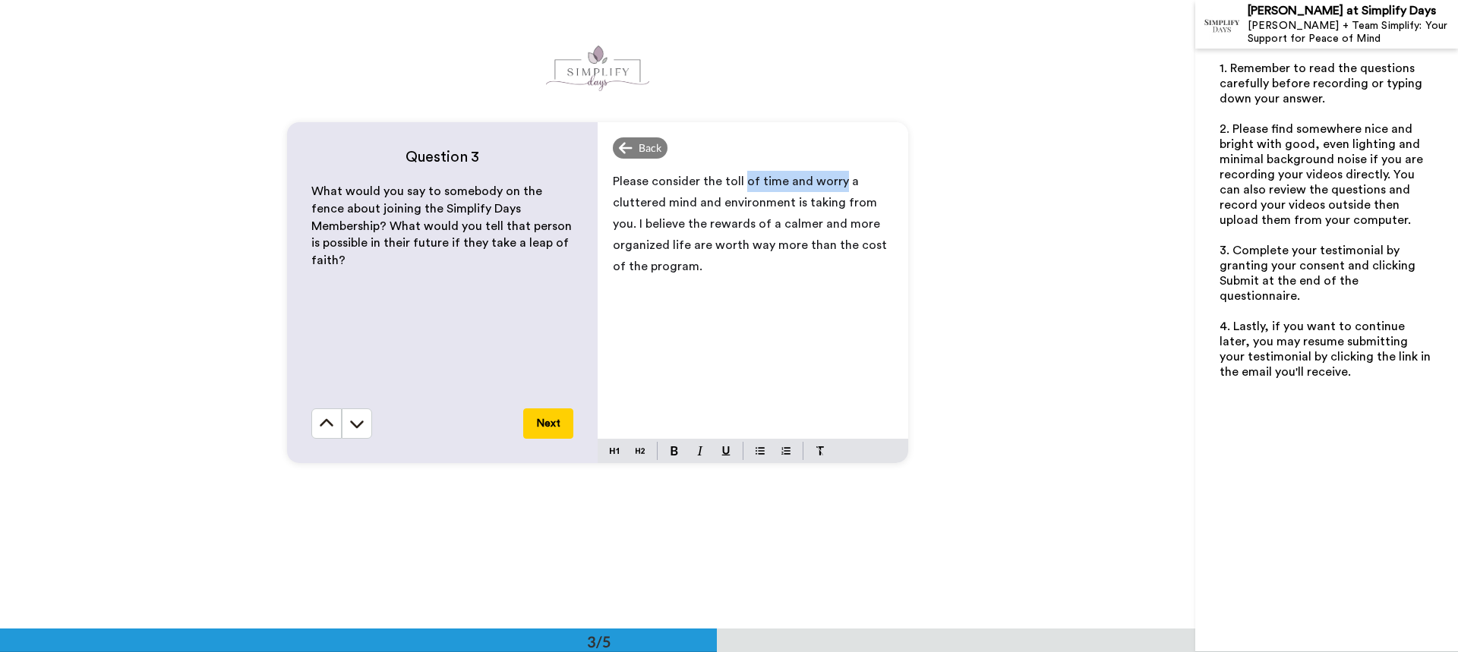
click at [835, 172] on p "Please consider the toll of time and worry a cluttered mind and environment is …" at bounding box center [753, 224] width 280 height 106
click at [717, 181] on span "Please consider the toll a cluttered mind and environment is taking from you. I…" at bounding box center [751, 213] width 276 height 76
drag, startPoint x: 749, startPoint y: 247, endPoint x: 771, endPoint y: 241, distance: 22.8
click at [771, 241] on span "Please consider the toll a cluttered mind and environment is taking from you. I…" at bounding box center [751, 213] width 276 height 76
drag, startPoint x: 791, startPoint y: 200, endPoint x: 834, endPoint y: 200, distance: 43.3
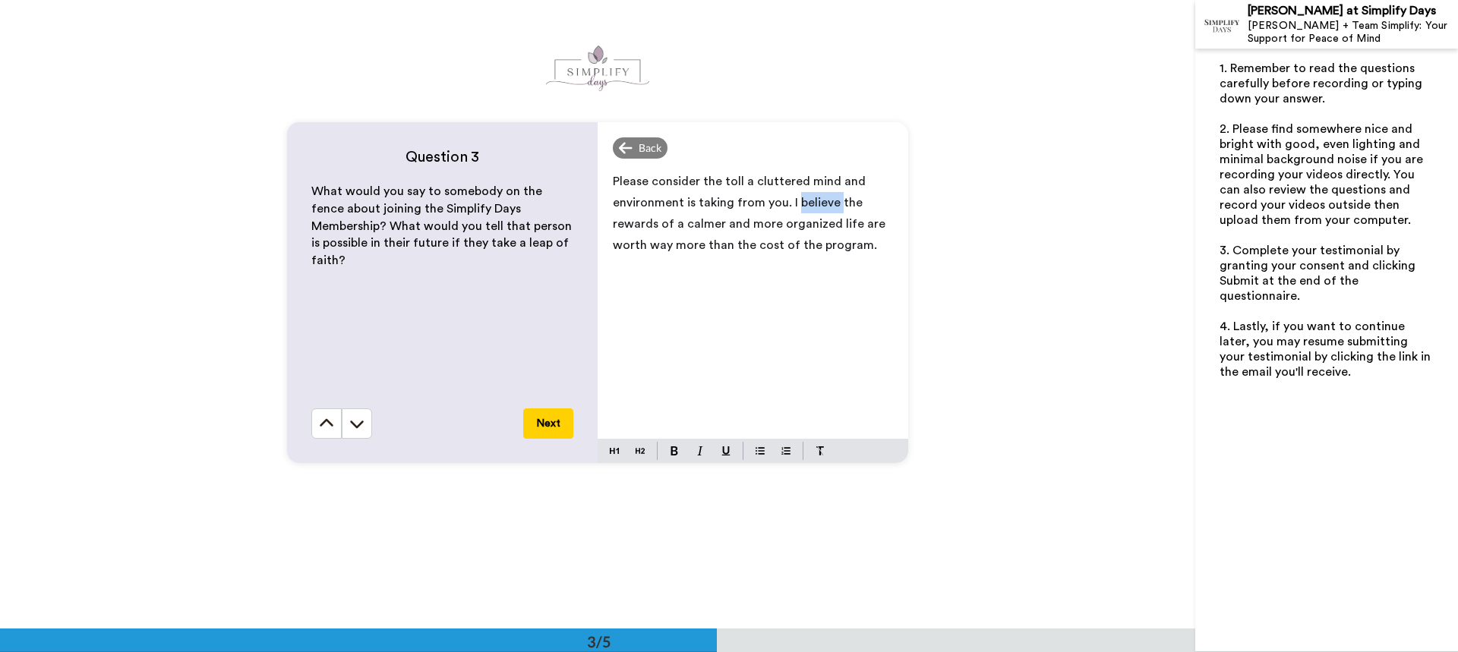
click at [834, 200] on span "Please consider the toll a cluttered mind and environment is taking from you. I…" at bounding box center [751, 213] width 276 height 76
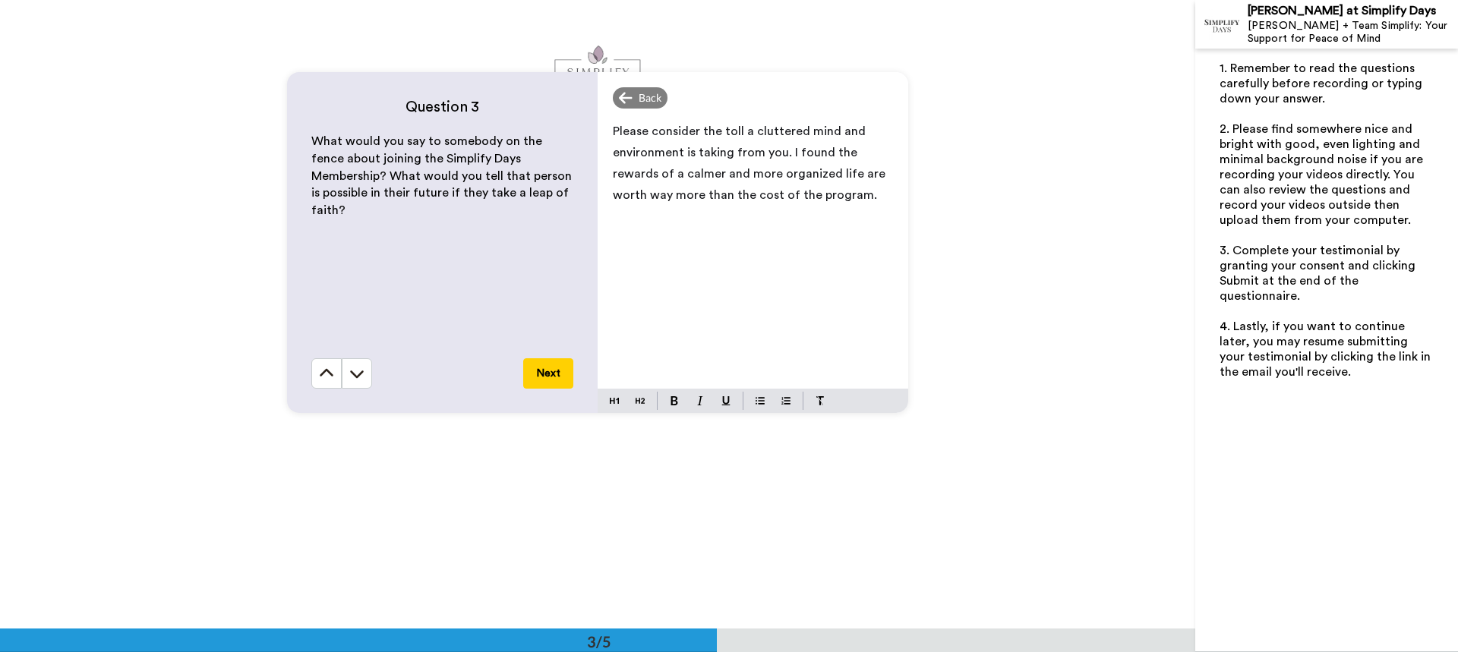
scroll to position [1355, 0]
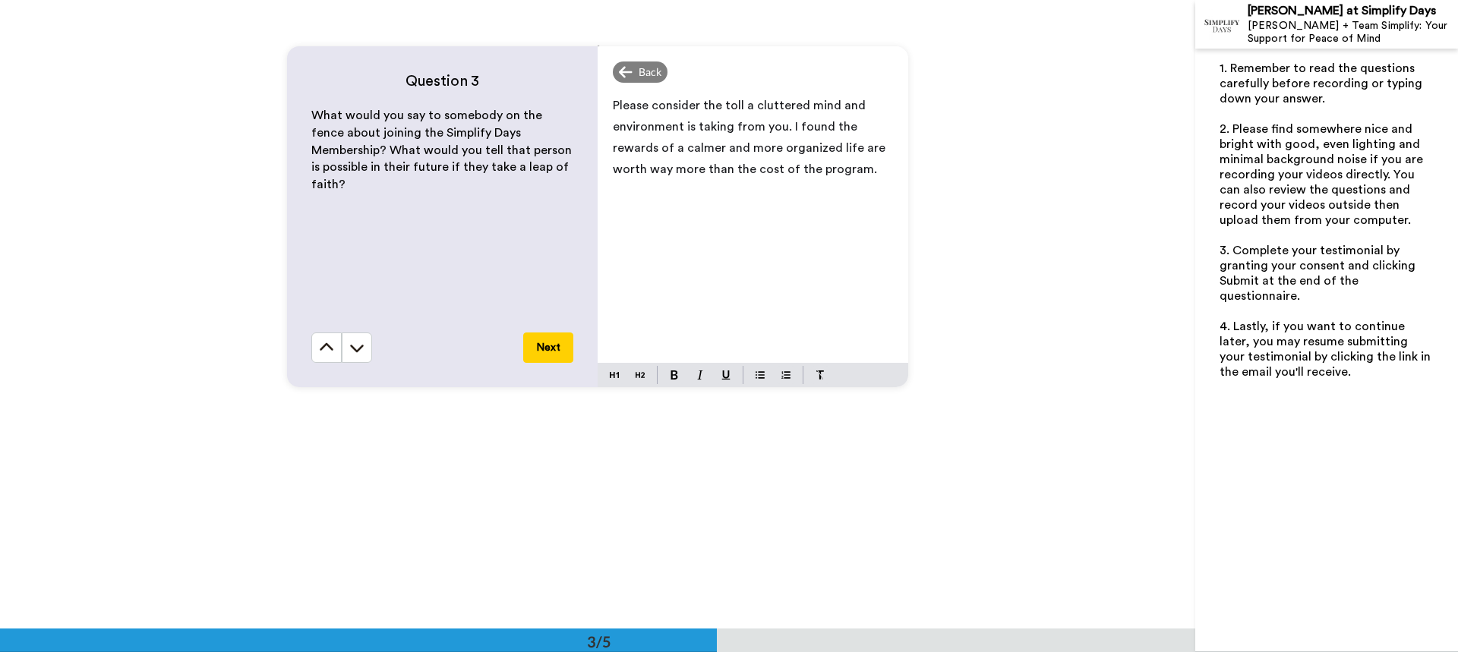
click at [783, 126] on span "Please consider the toll a cluttered mind and environment is taking from you. I…" at bounding box center [751, 137] width 276 height 76
click at [548, 342] on button "Next" at bounding box center [548, 348] width 50 height 30
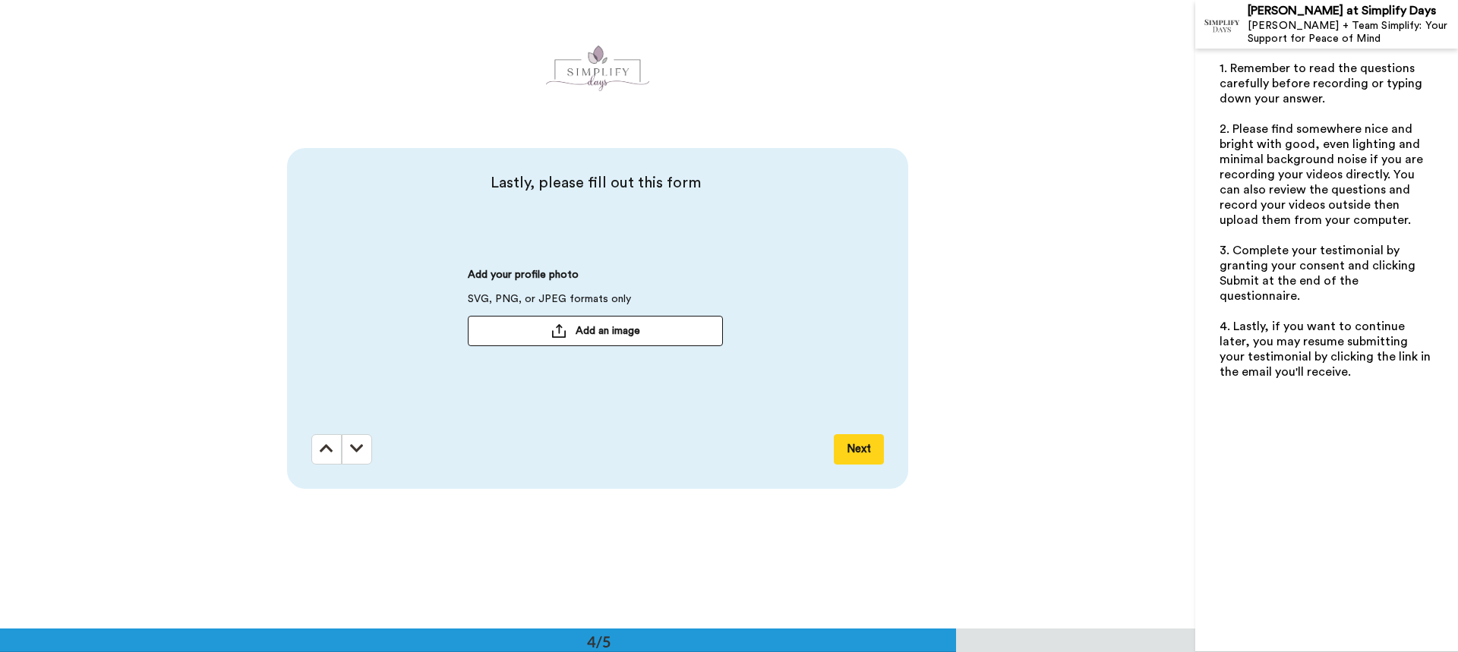
scroll to position [1887, 0]
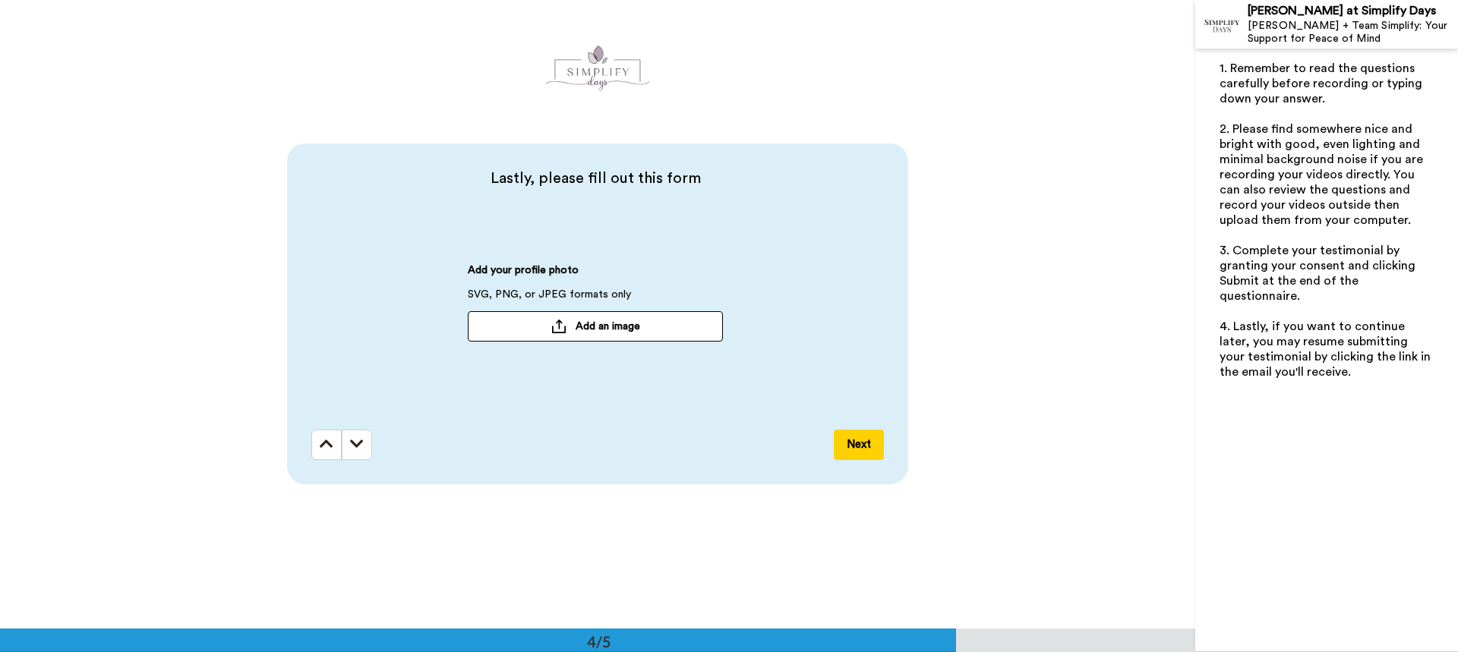
click at [568, 328] on button "Add an image" at bounding box center [595, 326] width 255 height 30
click at [856, 445] on button "Next" at bounding box center [859, 445] width 50 height 30
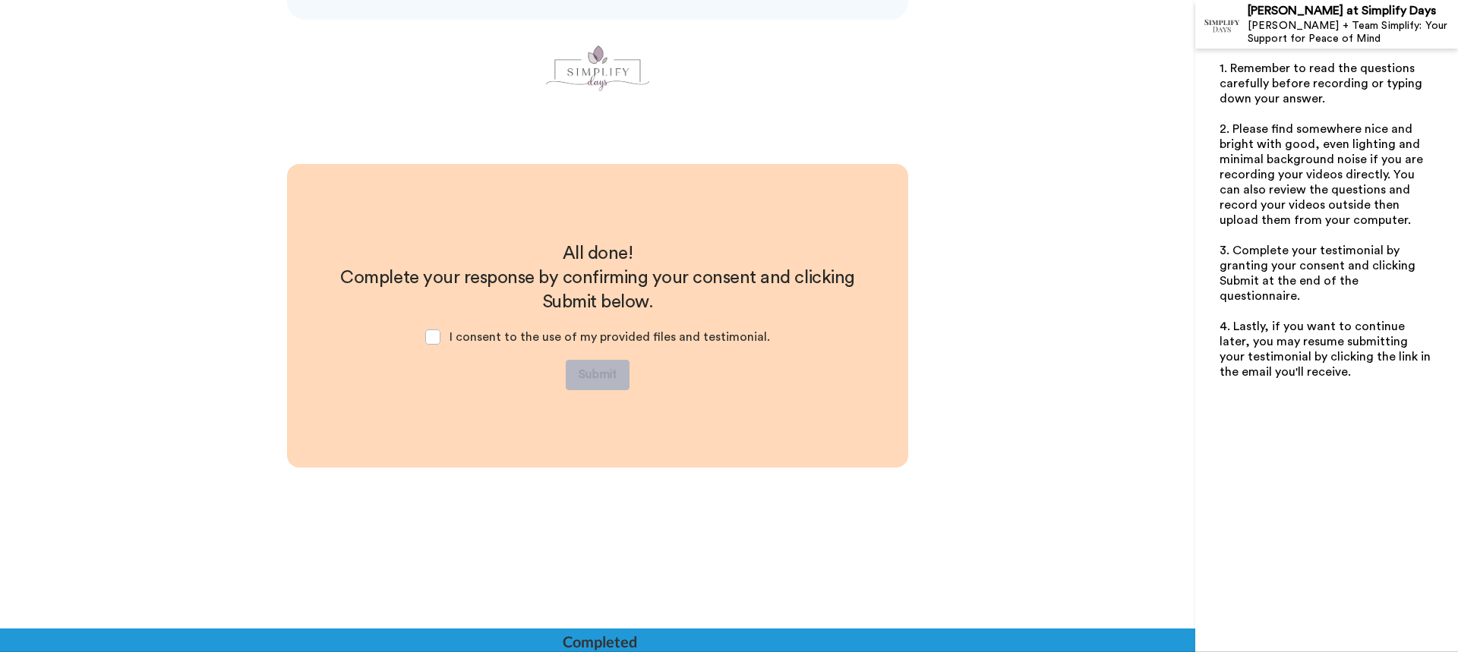
scroll to position [2353, 0]
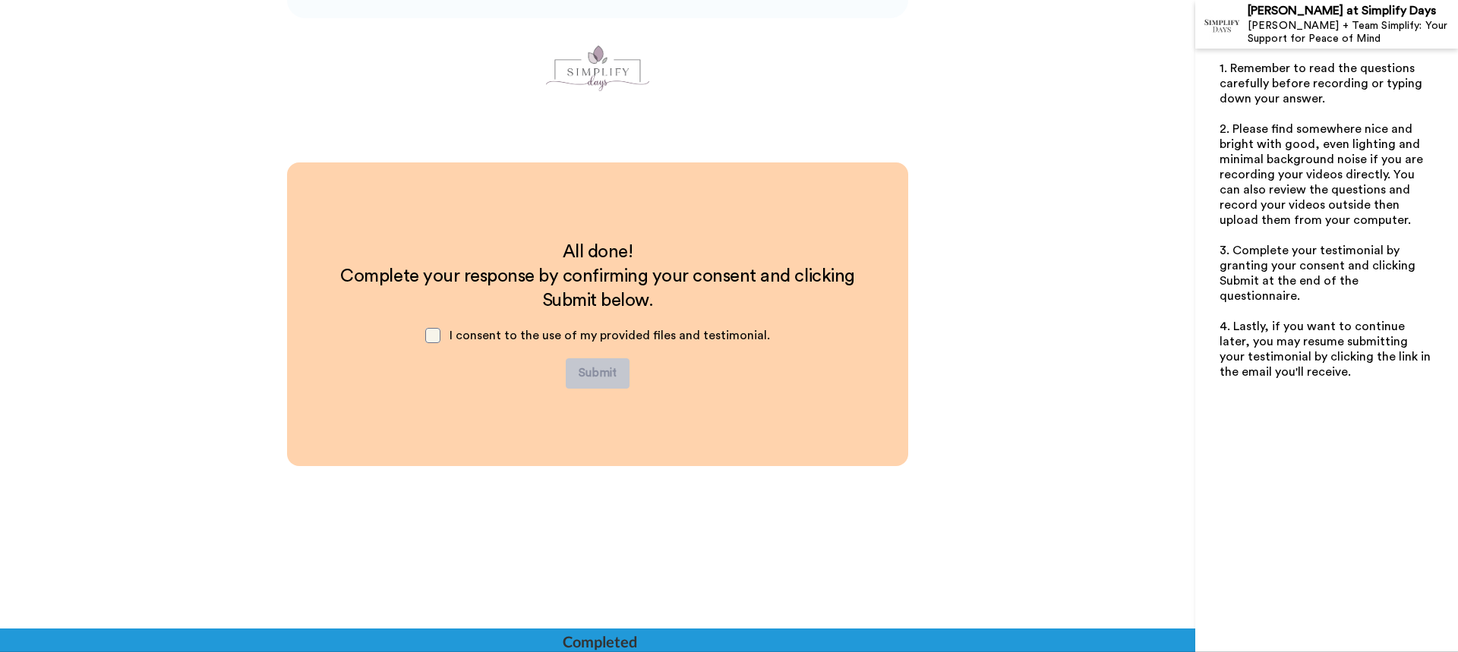
click at [436, 339] on span at bounding box center [432, 335] width 15 height 15
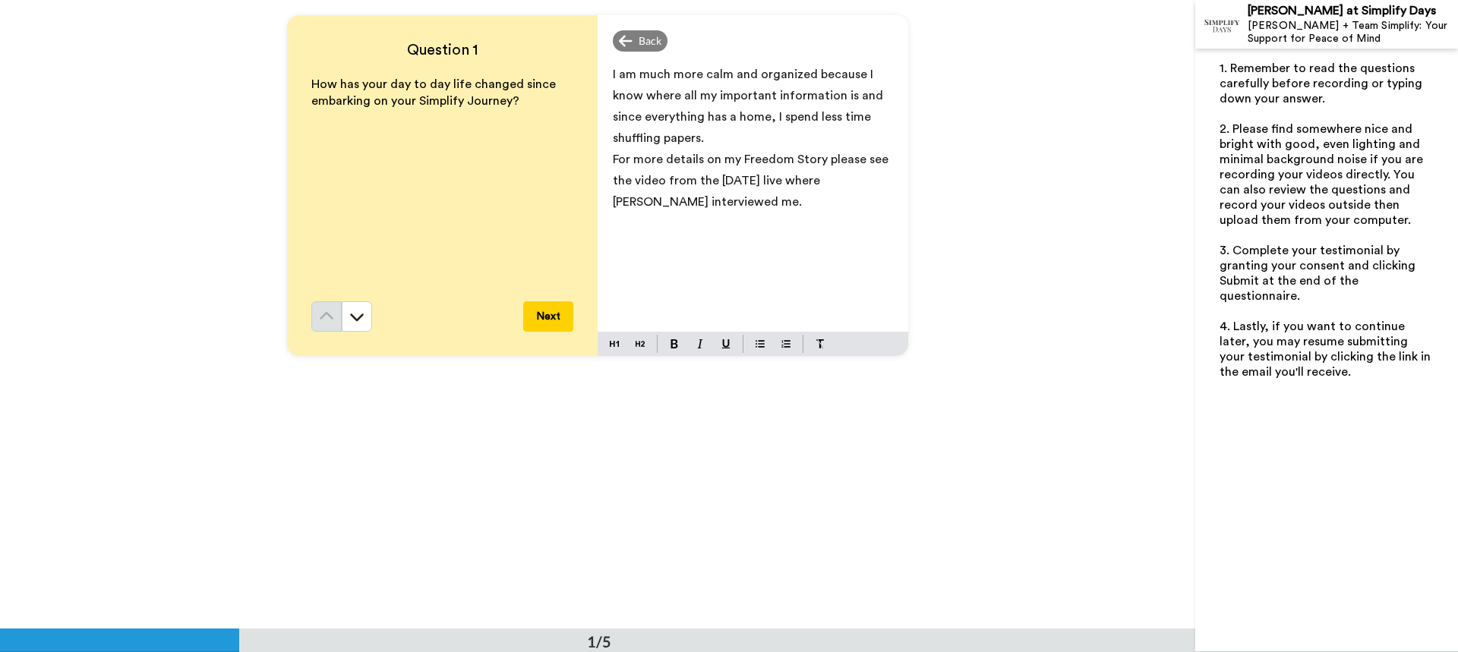
scroll to position [0, 0]
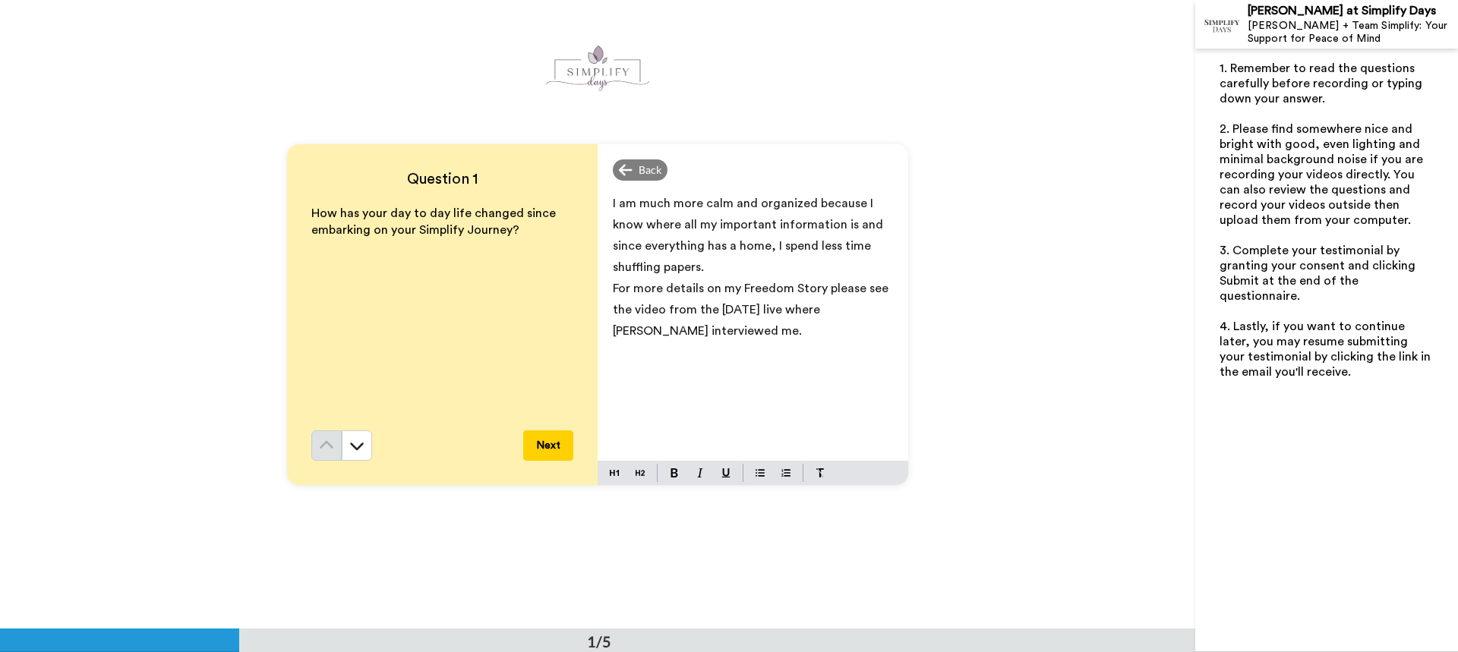
click at [695, 270] on span "I am much more calm and organized because I know where all my important informa…" at bounding box center [749, 235] width 273 height 76
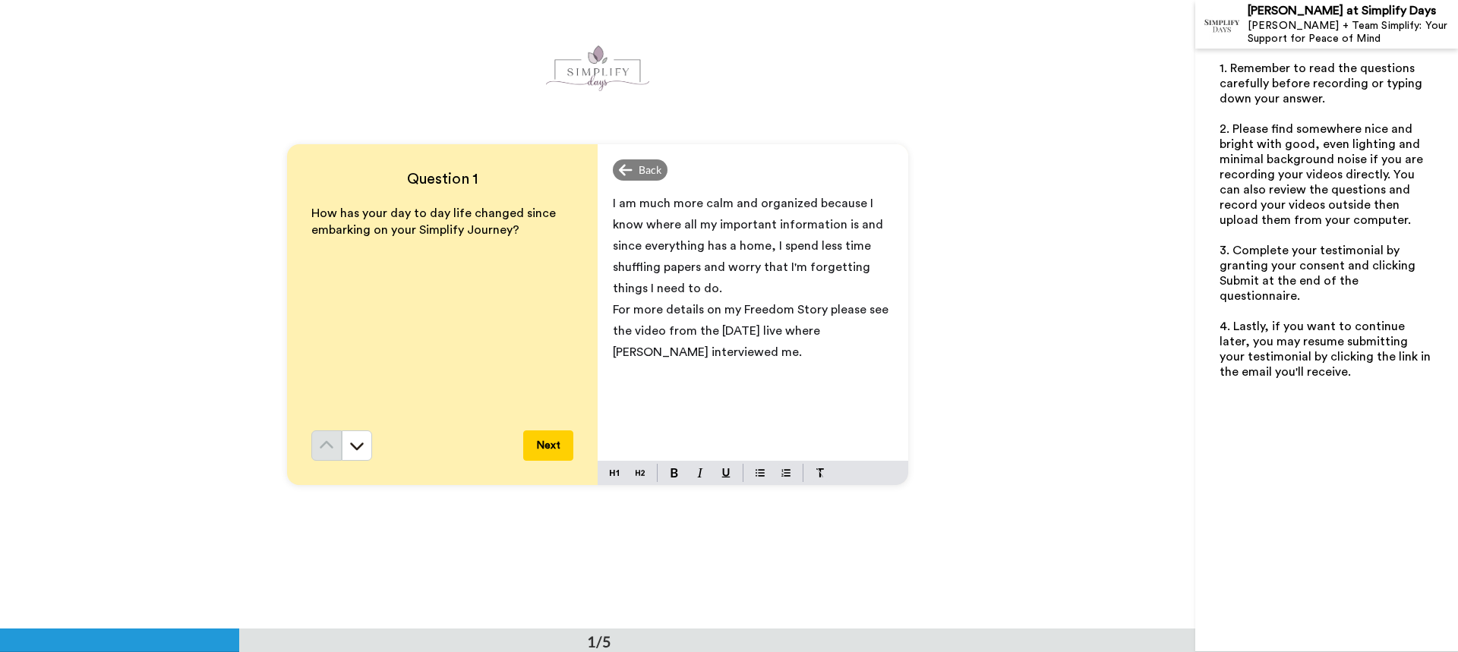
click at [724, 263] on span "I am much more calm and organized because I know where all my important informa…" at bounding box center [749, 245] width 273 height 97
click at [557, 443] on button "Next" at bounding box center [548, 445] width 50 height 30
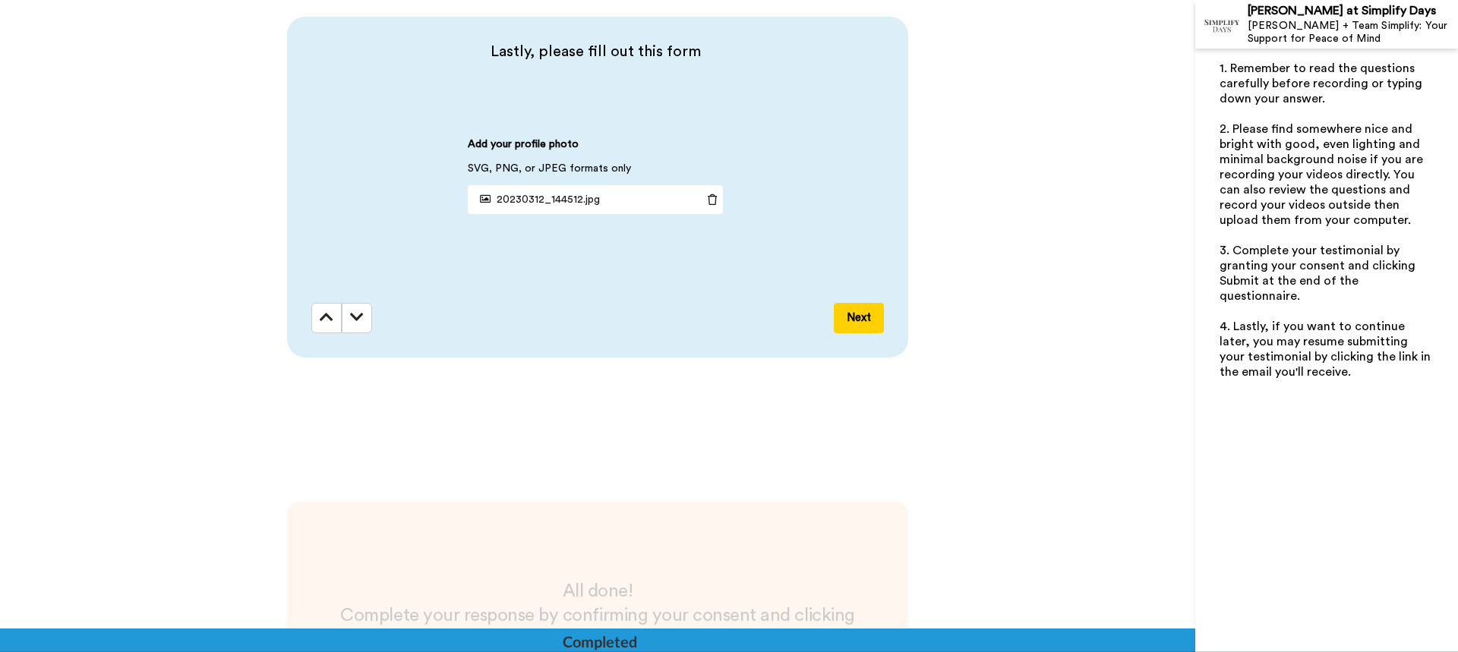
scroll to position [2224, 0]
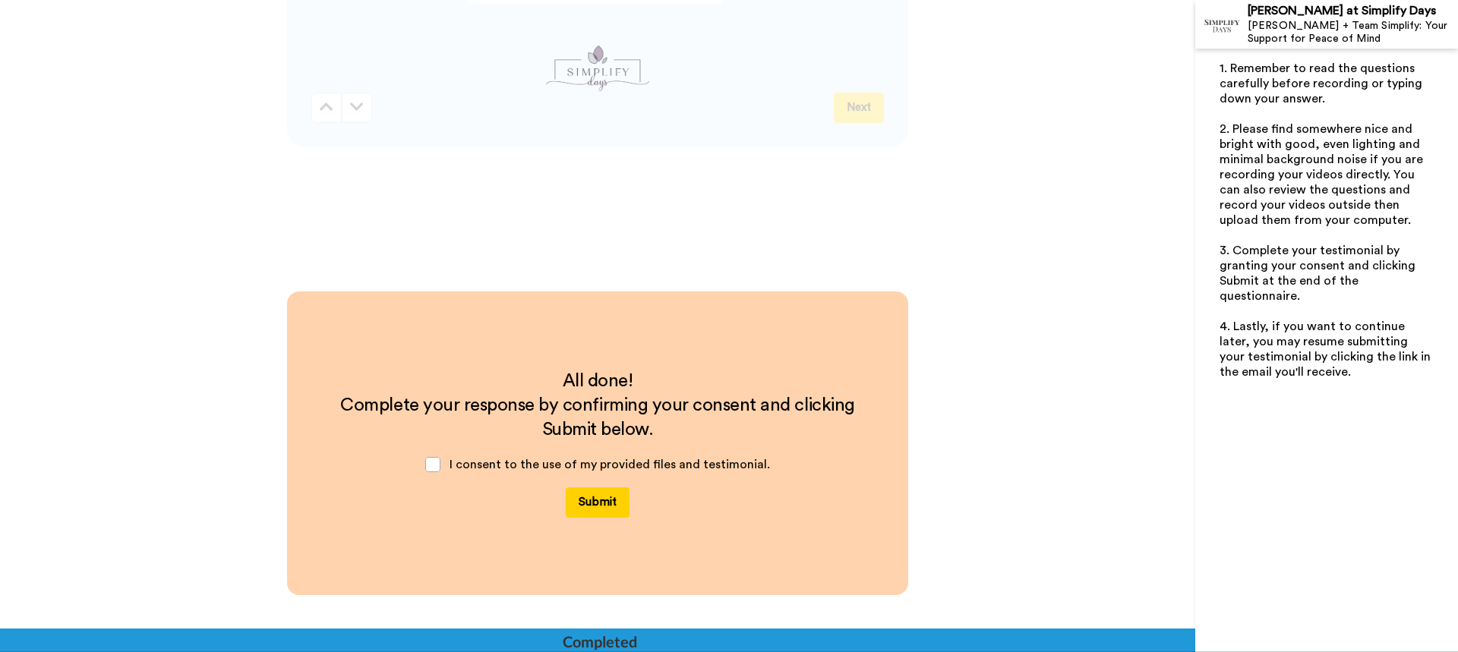
click at [591, 503] on button "Submit" at bounding box center [598, 502] width 64 height 30
